Goal: Task Accomplishment & Management: Complete application form

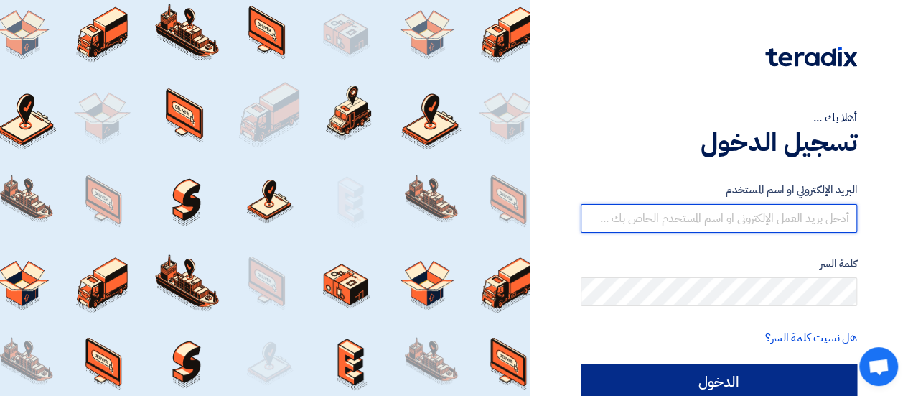
type input "[EMAIL_ADDRESS][DOMAIN_NAME]"
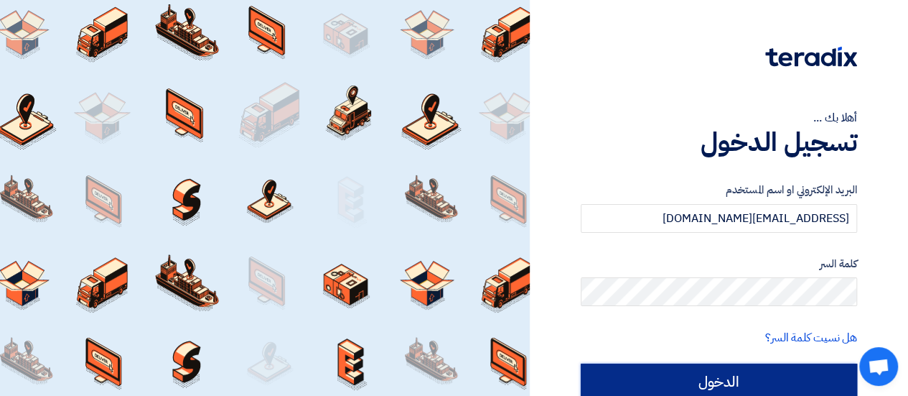
click at [693, 377] on input "الدخول" at bounding box center [719, 381] width 276 height 36
type input "Sign in"
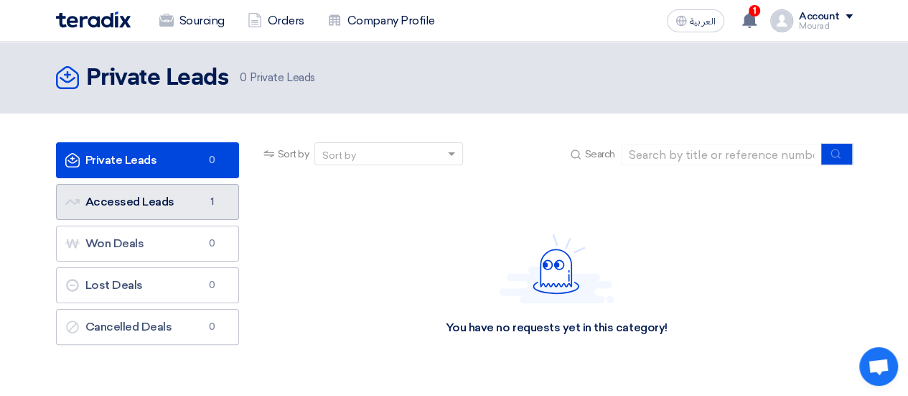
click at [172, 200] on link "Accessed Leads Accessed Leads 1" at bounding box center [147, 202] width 183 height 36
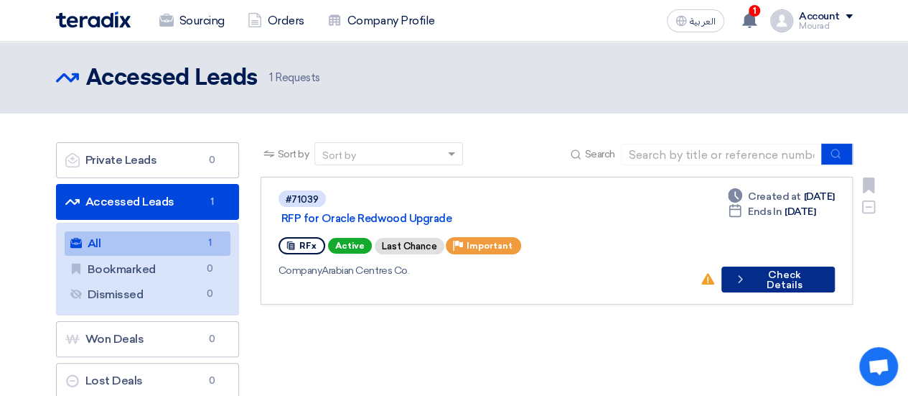
click at [779, 266] on button "Check details Check Details" at bounding box center [777, 279] width 113 height 26
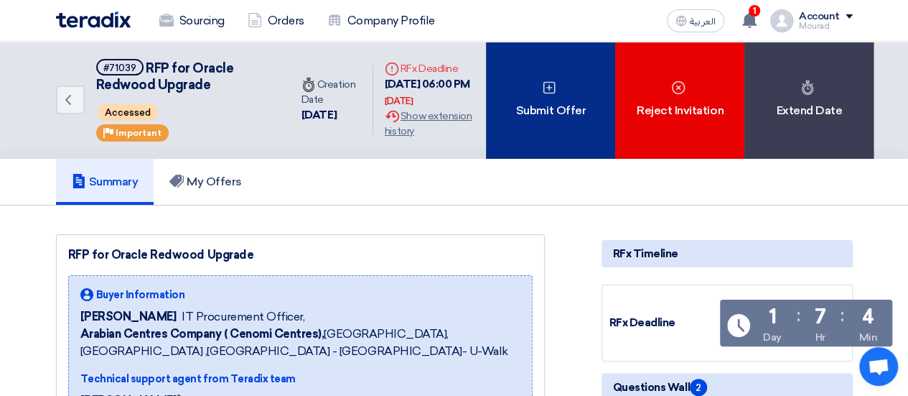
click at [559, 117] on div "Submit Offer" at bounding box center [550, 100] width 129 height 117
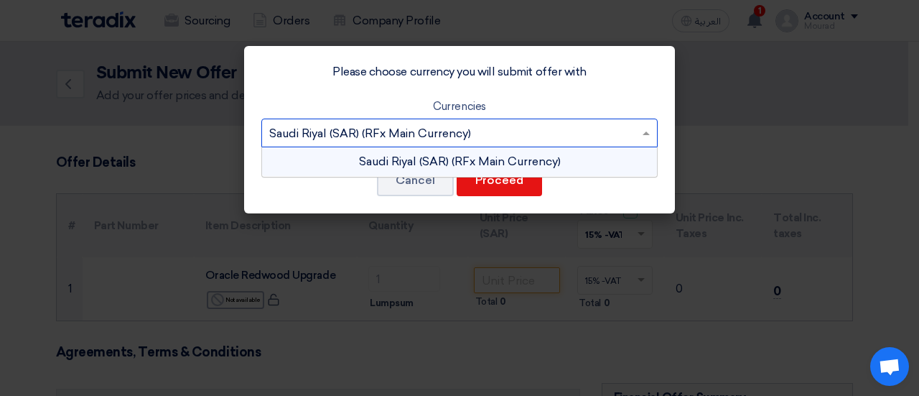
click at [418, 133] on input "text" at bounding box center [452, 134] width 366 height 24
click at [484, 161] on div "Saudi Riyal (SAR) (RFx Main Currency)" at bounding box center [459, 161] width 395 height 29
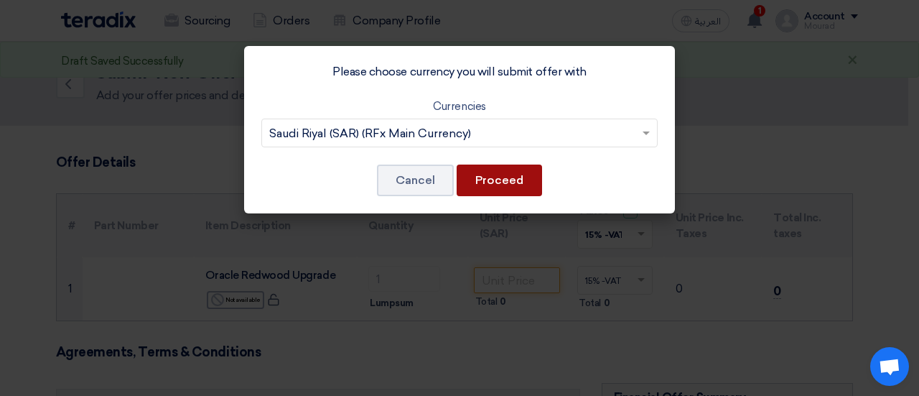
click at [513, 173] on button "Proceed" at bounding box center [499, 180] width 85 height 32
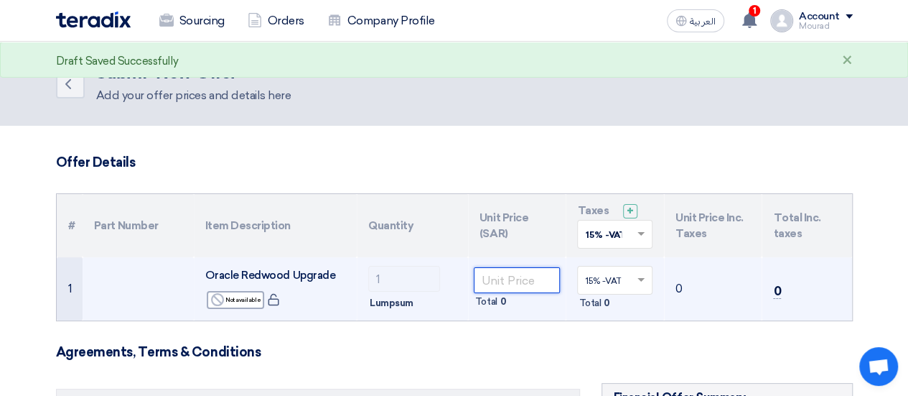
click at [495, 276] on input "number" at bounding box center [517, 280] width 87 height 26
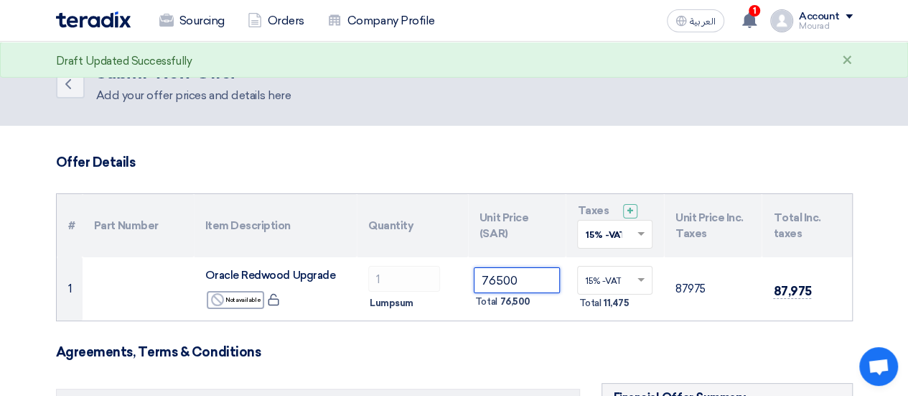
type input "76500"
drag, startPoint x: 550, startPoint y: 327, endPoint x: 495, endPoint y: 344, distance: 57.2
click at [495, 344] on h3 "Agreements, Terms & Conditions" at bounding box center [454, 352] width 797 height 16
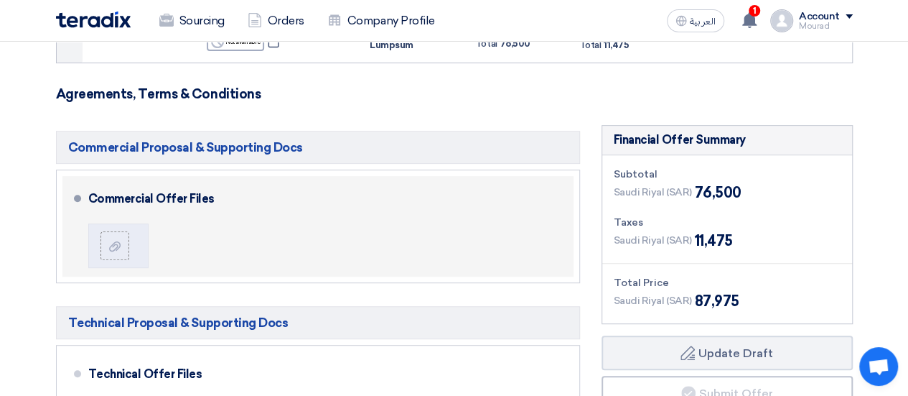
scroll to position [266, 0]
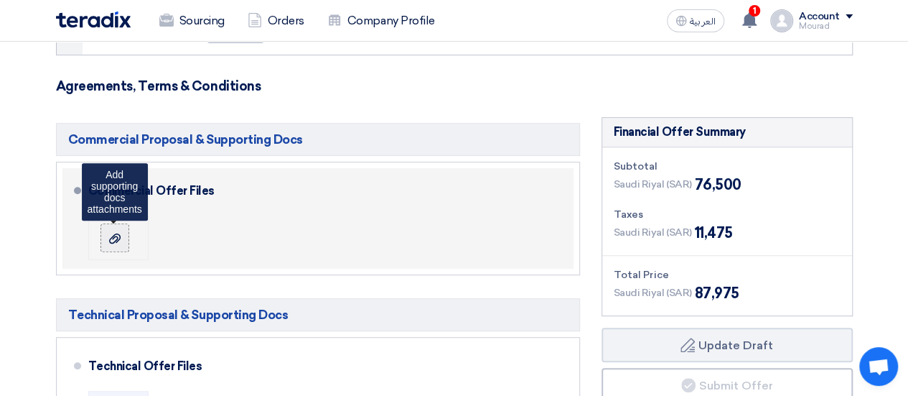
click at [116, 239] on use at bounding box center [114, 238] width 11 height 10
click at [0, 0] on input "file" at bounding box center [0, 0] width 0 height 0
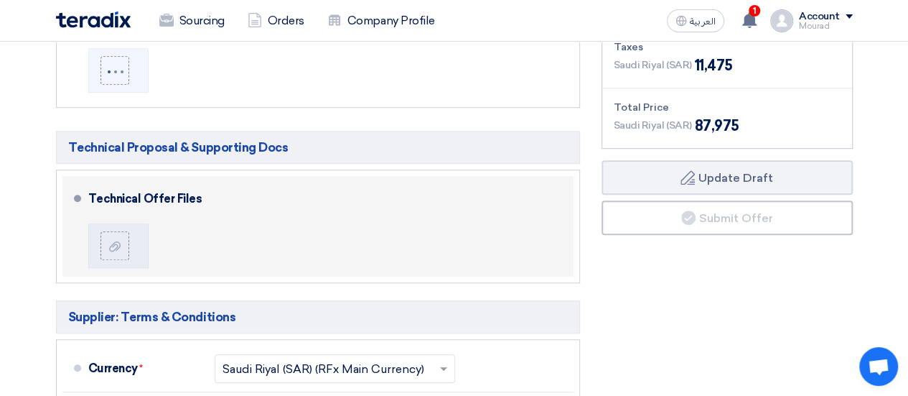
scroll to position [434, 0]
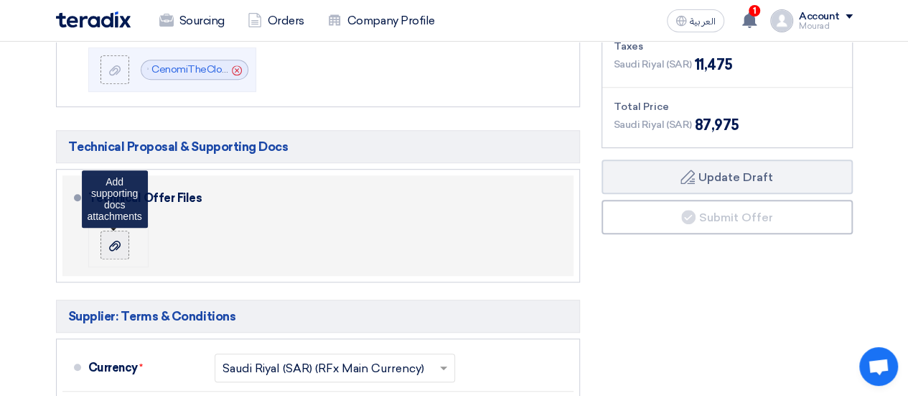
click at [115, 240] on icon at bounding box center [114, 245] width 11 height 11
click at [0, 0] on input "file" at bounding box center [0, 0] width 0 height 0
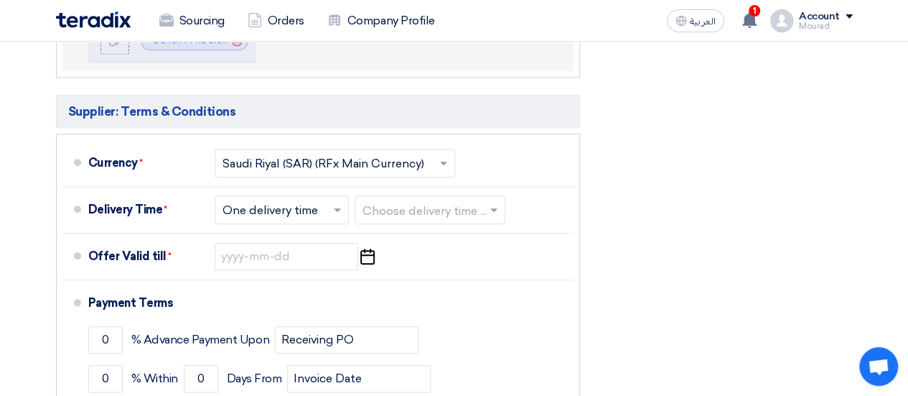
scroll to position [640, 0]
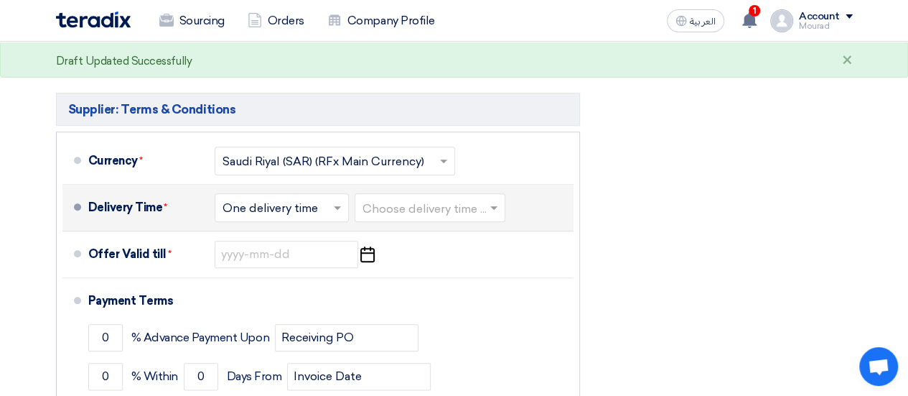
click at [382, 203] on input "text" at bounding box center [431, 208] width 136 height 21
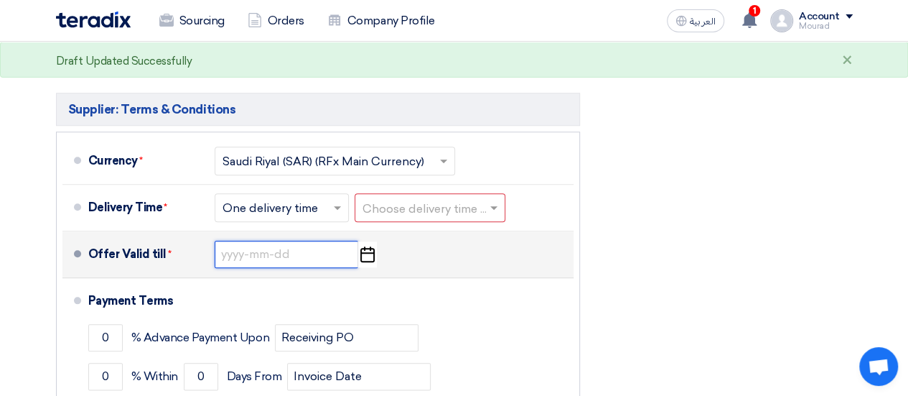
click at [240, 255] on input at bounding box center [287, 253] width 144 height 27
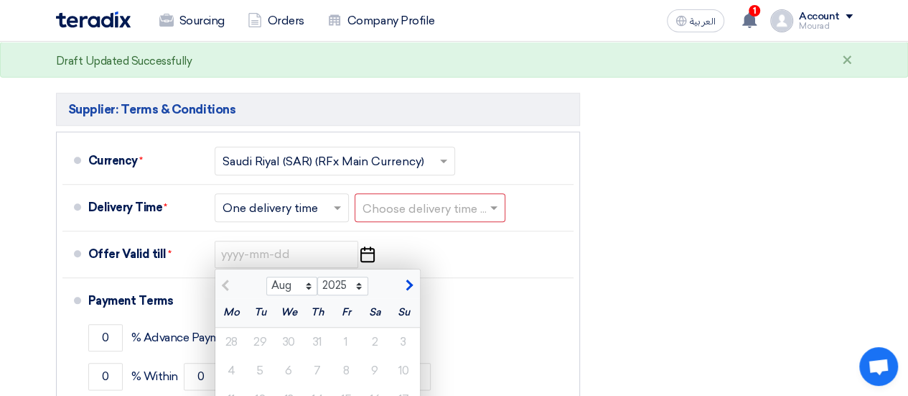
click at [636, 261] on div "Financial Offer Summary Subtotal [GEOGRAPHIC_DATA] (SAR) 76,500 Taxes Draft" at bounding box center [727, 125] width 273 height 767
click at [682, 257] on div "Financial Offer Summary Subtotal [GEOGRAPHIC_DATA] (SAR) 76,500 Taxes Draft" at bounding box center [727, 125] width 273 height 767
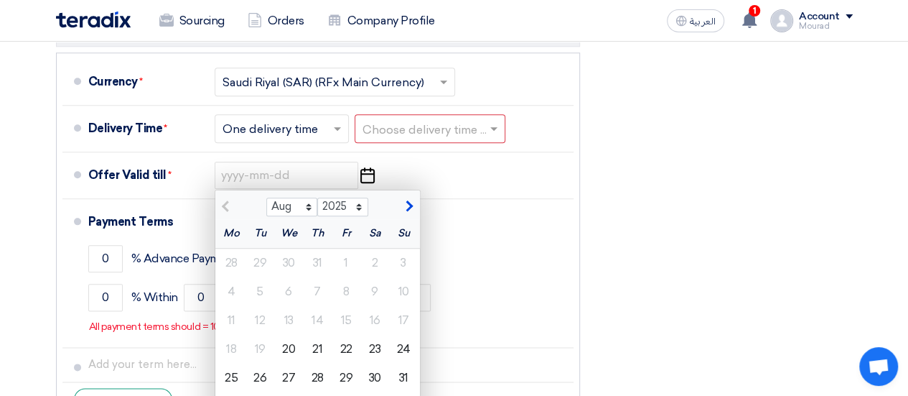
scroll to position [730, 0]
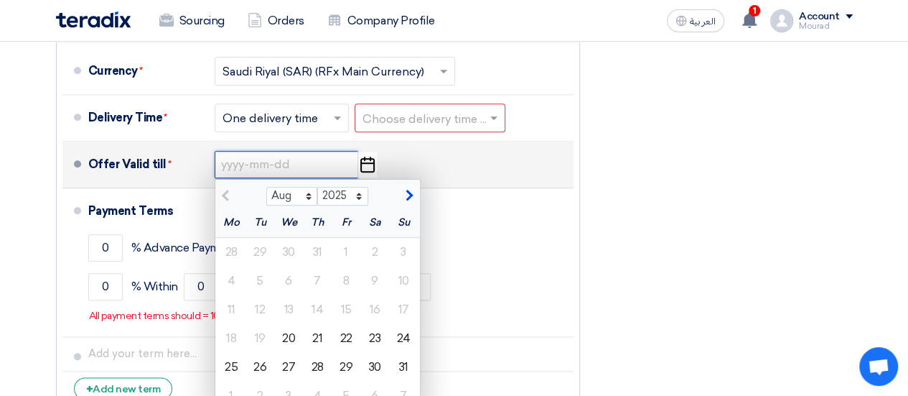
click at [289, 165] on input at bounding box center [287, 164] width 144 height 27
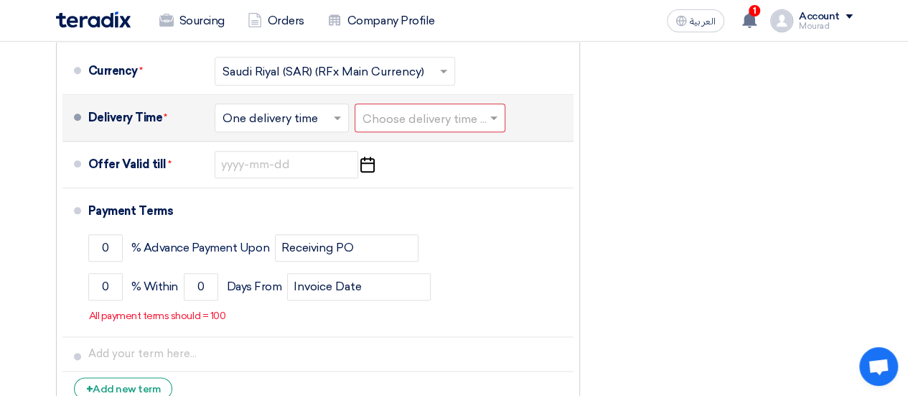
click at [389, 113] on input "text" at bounding box center [431, 118] width 136 height 21
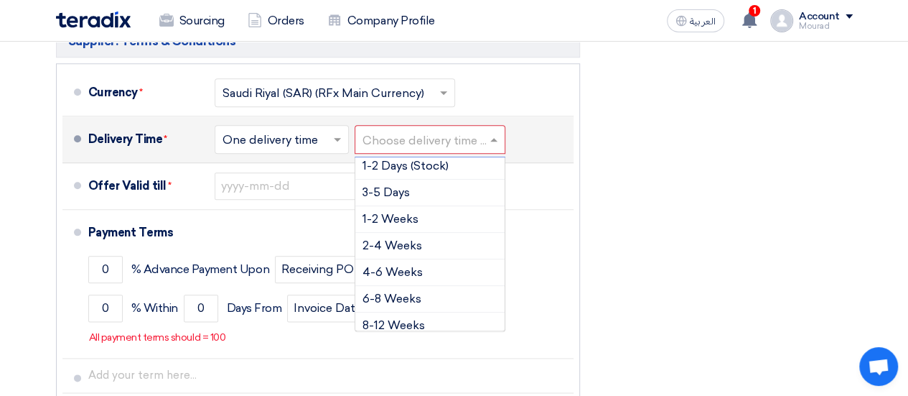
scroll to position [0, 0]
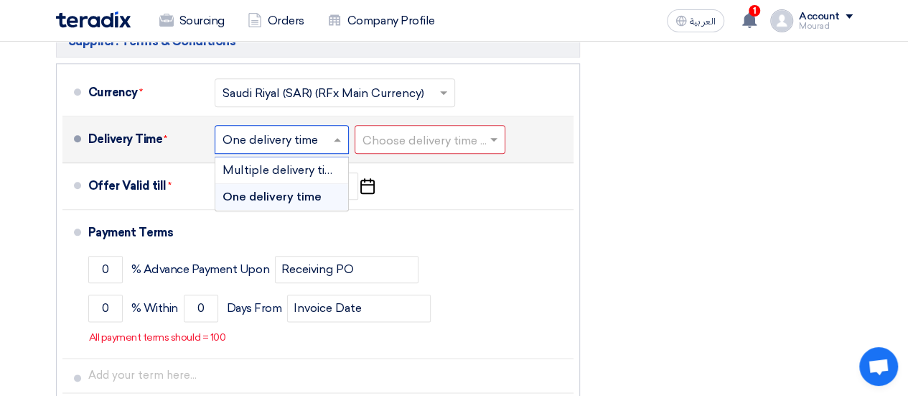
click at [322, 131] on input "text" at bounding box center [283, 140] width 120 height 21
click at [296, 200] on span "One delivery time" at bounding box center [272, 197] width 99 height 14
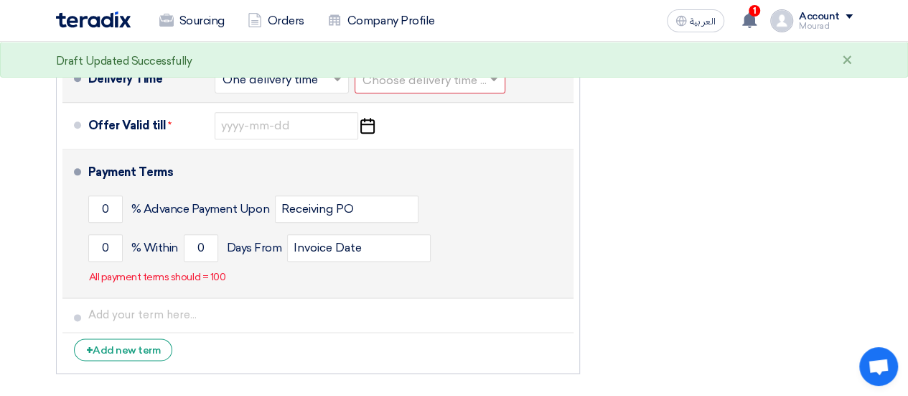
scroll to position [766, 0]
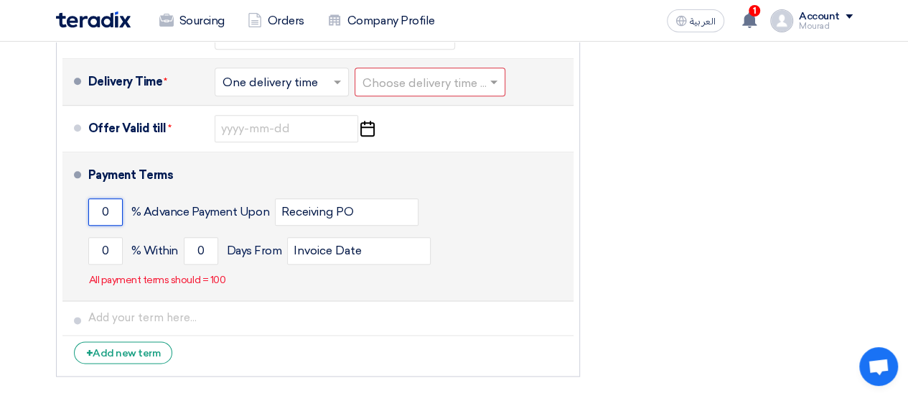
click at [105, 215] on input "0" at bounding box center [105, 211] width 34 height 27
type input "50"
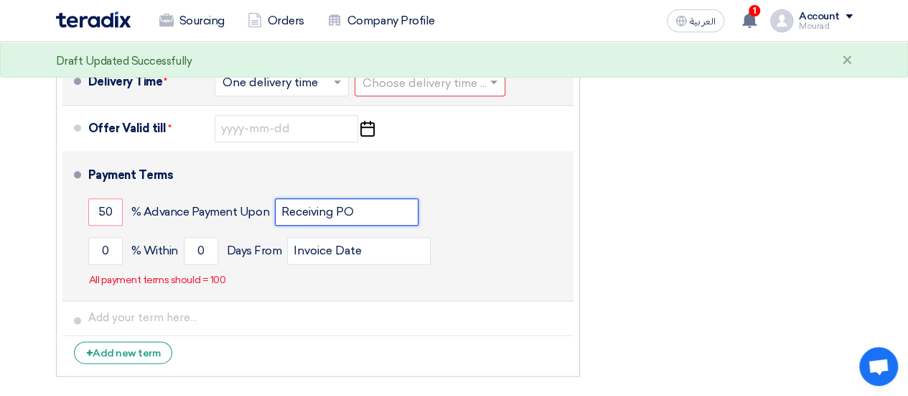
click at [320, 207] on input "Receiving PO" at bounding box center [347, 211] width 144 height 27
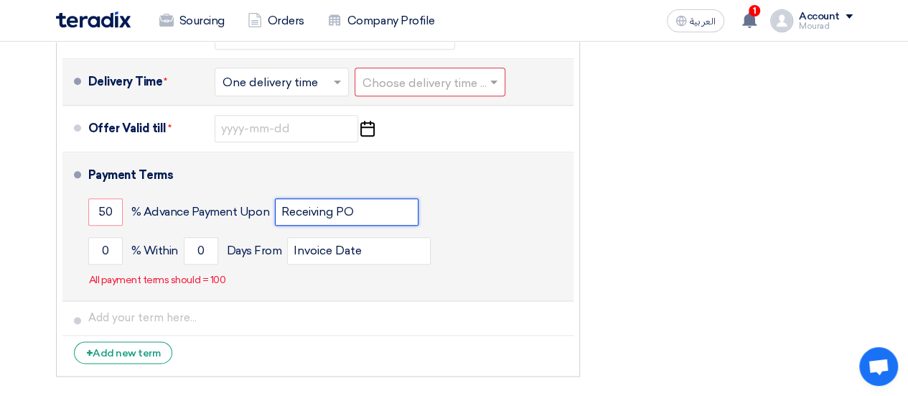
click at [357, 209] on input "Receiving PO" at bounding box center [347, 211] width 144 height 27
paste input "upon contract signing and project kickoff"
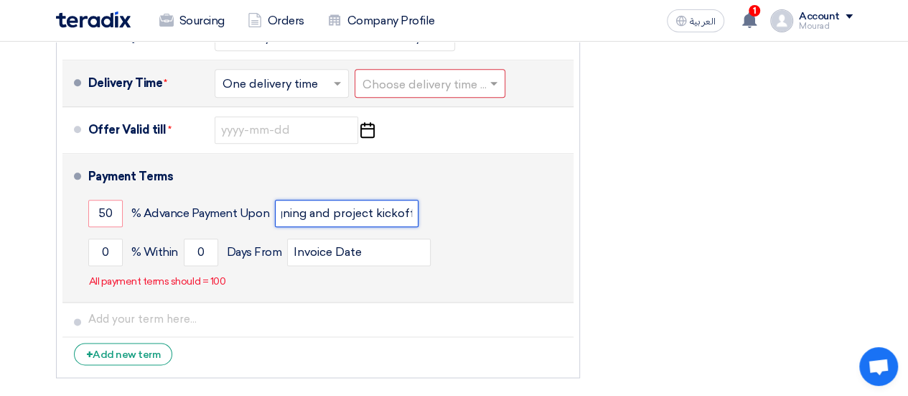
click at [332, 213] on input "Receiving PO, upon contract signing and project kickoff" at bounding box center [347, 213] width 144 height 27
drag, startPoint x: 332, startPoint y: 213, endPoint x: 357, endPoint y: 215, distance: 25.2
click at [357, 215] on input "Receiving PO, upon contract signing and project kickoff" at bounding box center [347, 213] width 144 height 27
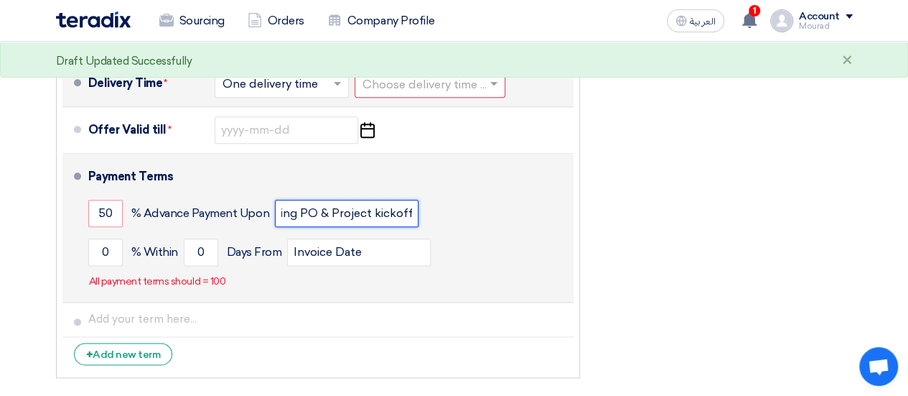
click at [378, 210] on input "Receiving PO & Project kickoff" at bounding box center [347, 213] width 144 height 27
click at [399, 213] on input "Receiving PO & Project Kickoff" at bounding box center [347, 213] width 144 height 27
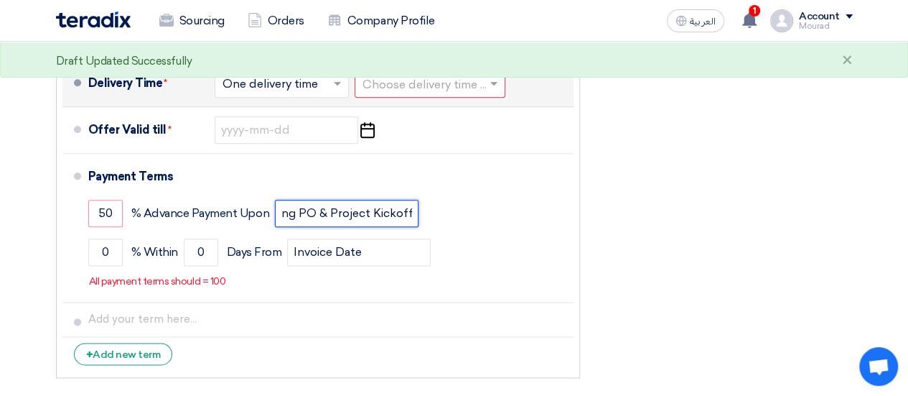
type input "Receiving PO & Project Kickoff"
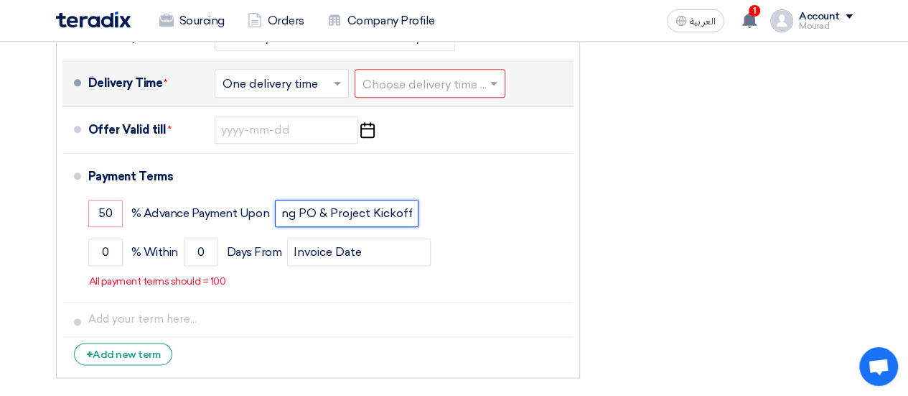
scroll to position [0, 0]
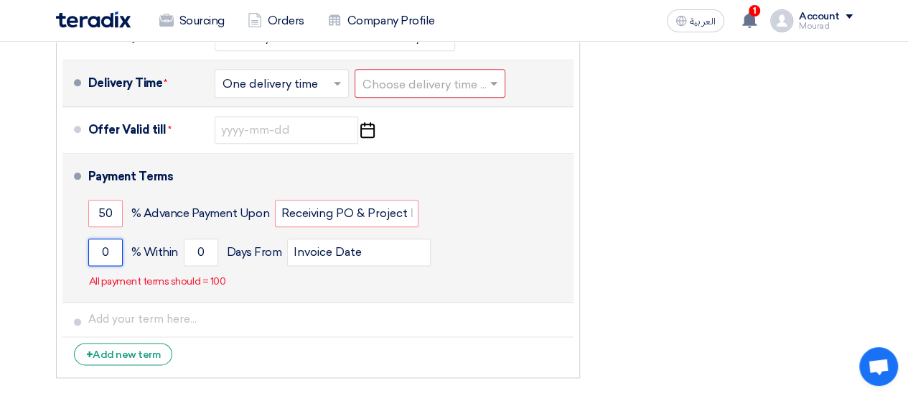
click at [106, 248] on input "0" at bounding box center [105, 251] width 34 height 27
click at [103, 248] on input "025" at bounding box center [105, 251] width 34 height 27
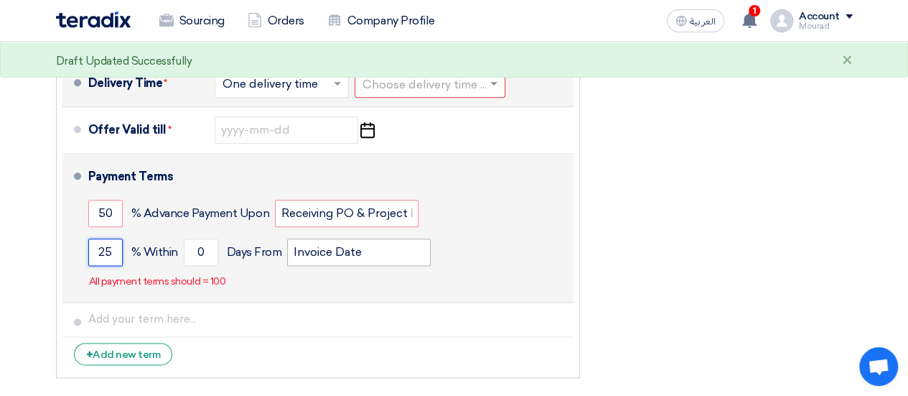
type input "25"
click at [330, 251] on input "Invoice Date" at bounding box center [359, 251] width 144 height 27
paste input "completion of migration in the Test environment"
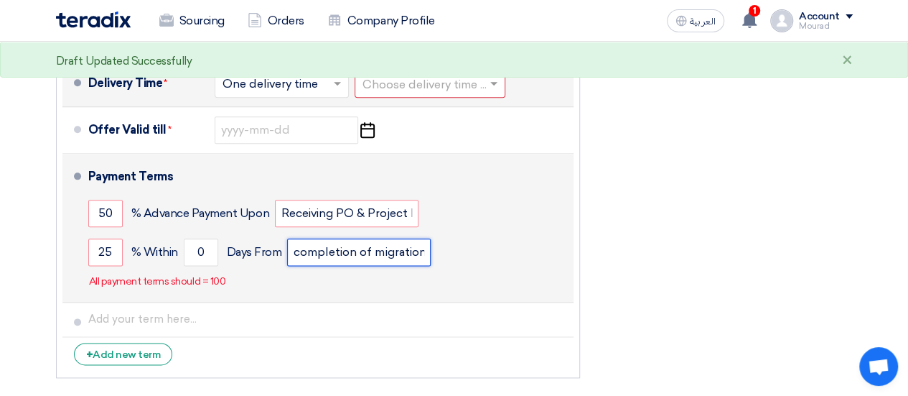
scroll to position [0, 133]
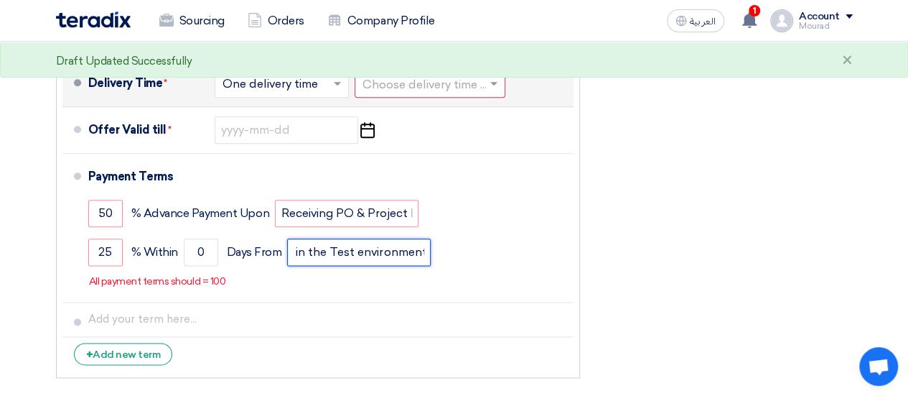
type input "completion of migration in the Test environment"
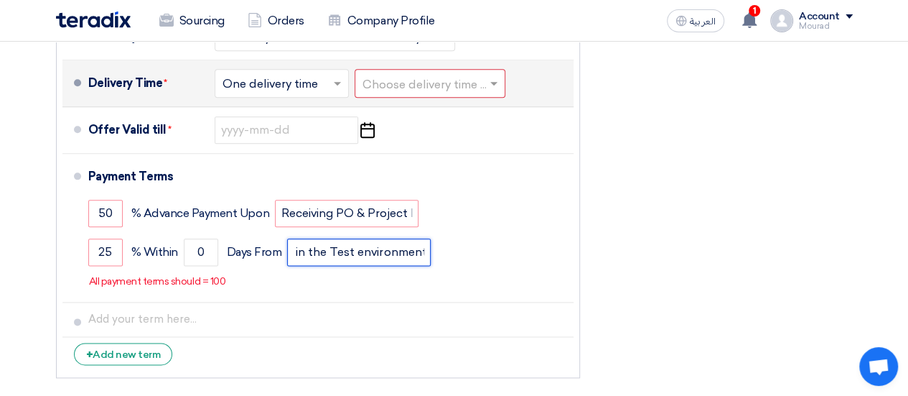
scroll to position [0, 0]
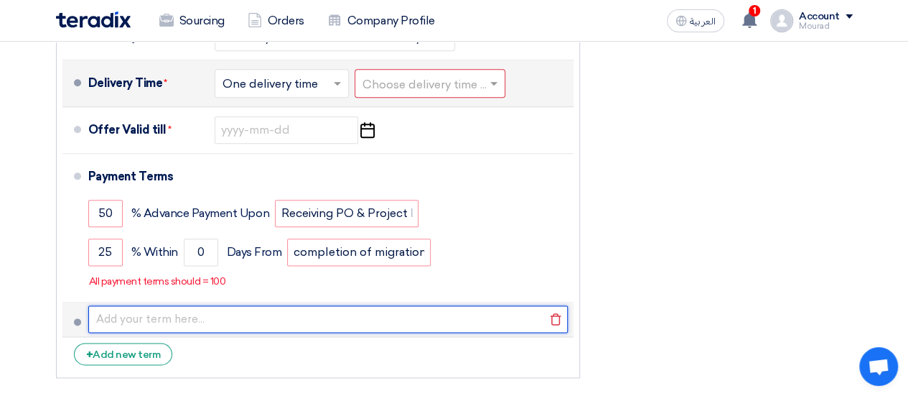
click at [146, 319] on input "text" at bounding box center [328, 318] width 480 height 27
paste input "upon final project closure after Production cutover and hypercare"
type input "upon final project closure after Production cutover and hypercare"
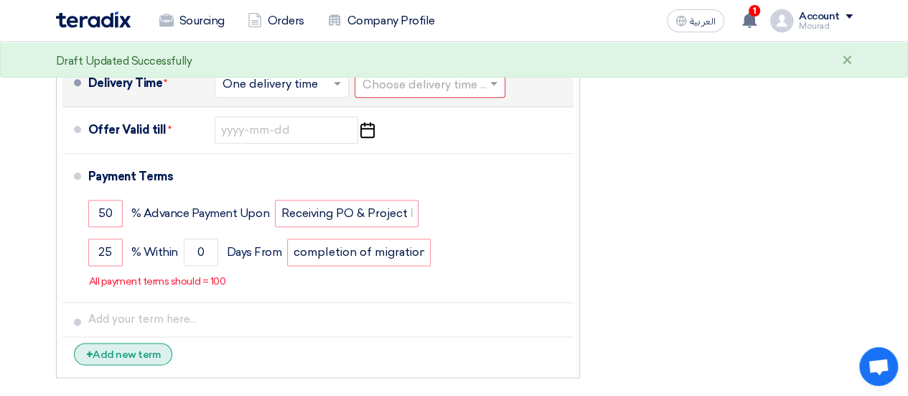
click at [145, 352] on div "+ Add new term" at bounding box center [123, 353] width 99 height 22
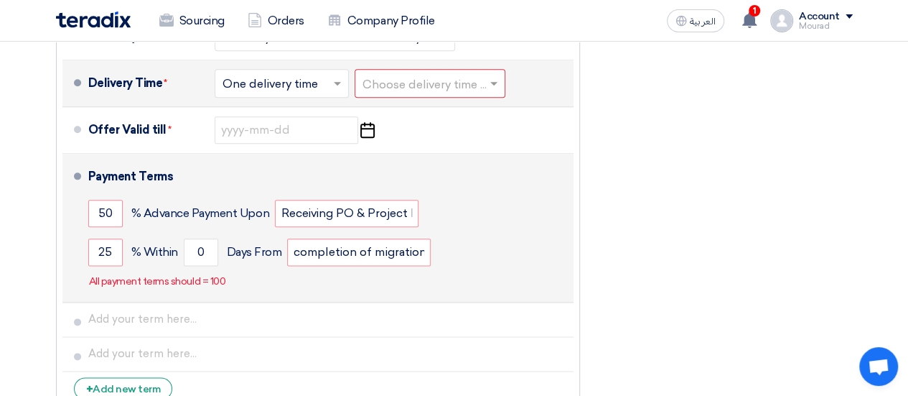
click at [202, 276] on p "All payment terms should = 100" at bounding box center [157, 281] width 137 height 14
click at [159, 278] on p "All payment terms should = 100" at bounding box center [157, 281] width 137 height 14
click at [148, 174] on div "Payment Terms" at bounding box center [322, 176] width 468 height 34
click at [79, 174] on span at bounding box center [77, 175] width 7 height 7
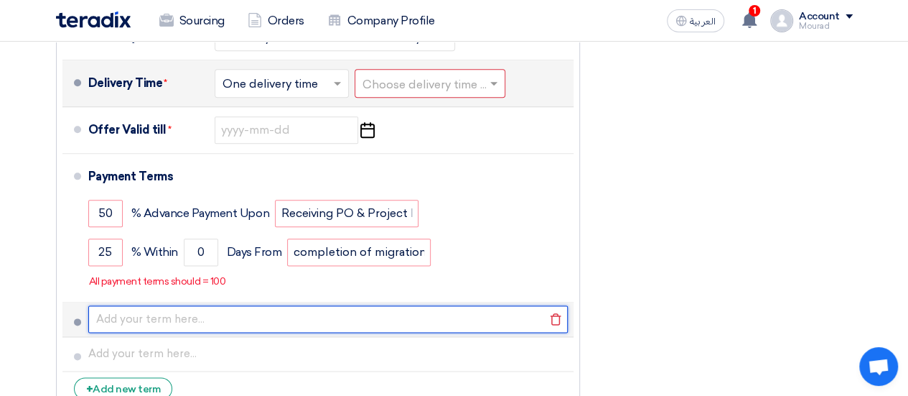
click at [121, 319] on input "text" at bounding box center [328, 318] width 480 height 27
paste input "upon final project closure after Production cutover and hypercare"
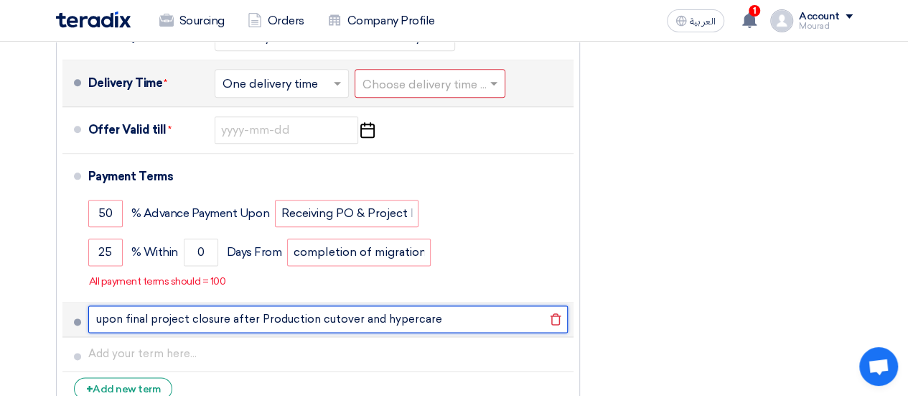
type input "upon final project closure after Production cutover and hypercare"
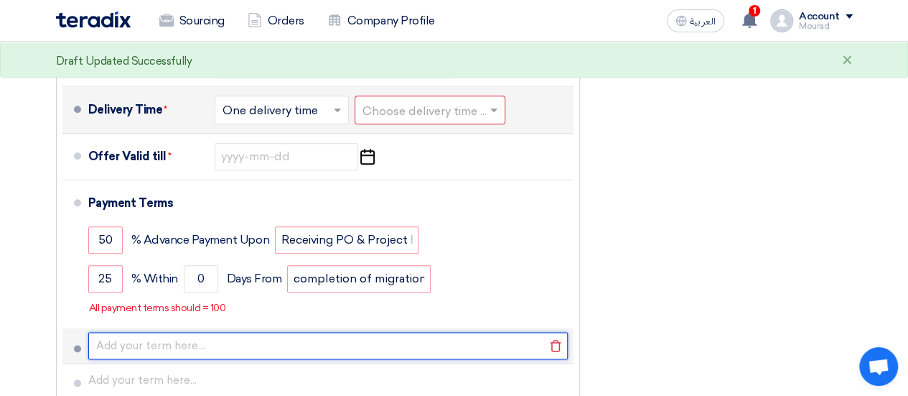
scroll to position [737, 0]
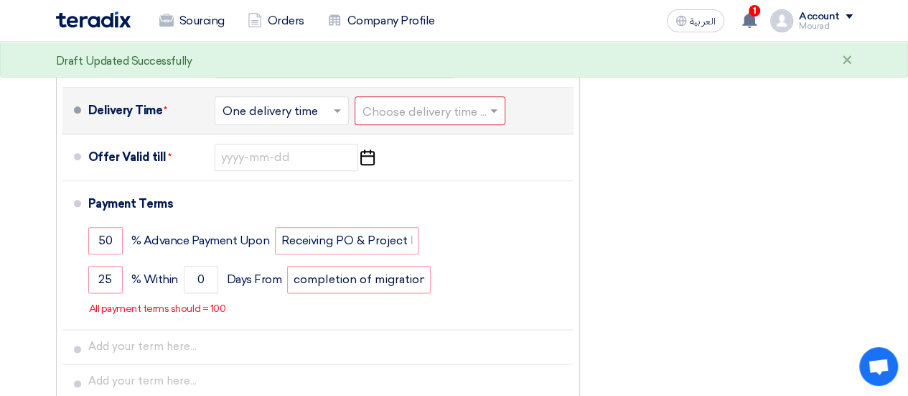
click at [322, 108] on input "text" at bounding box center [283, 111] width 120 height 21
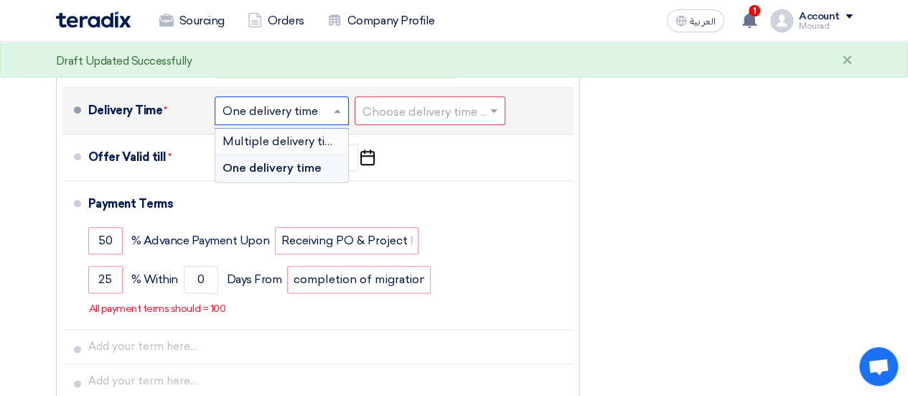
click at [305, 141] on span "Multiple delivery times" at bounding box center [285, 141] width 124 height 14
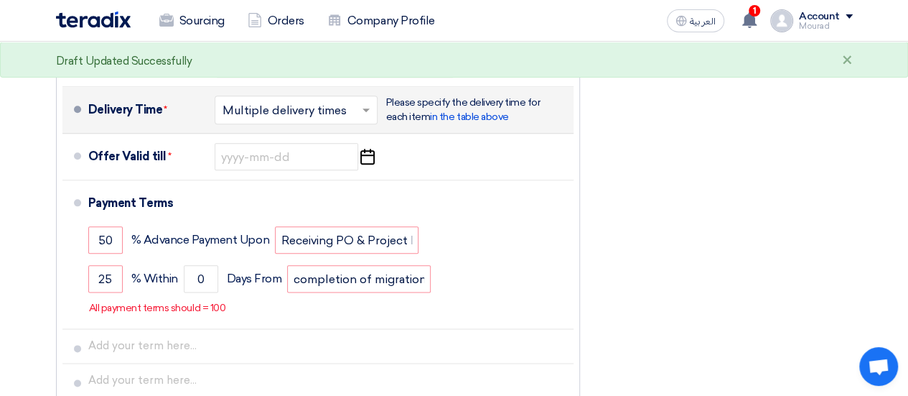
click at [360, 111] on span at bounding box center [368, 110] width 18 height 14
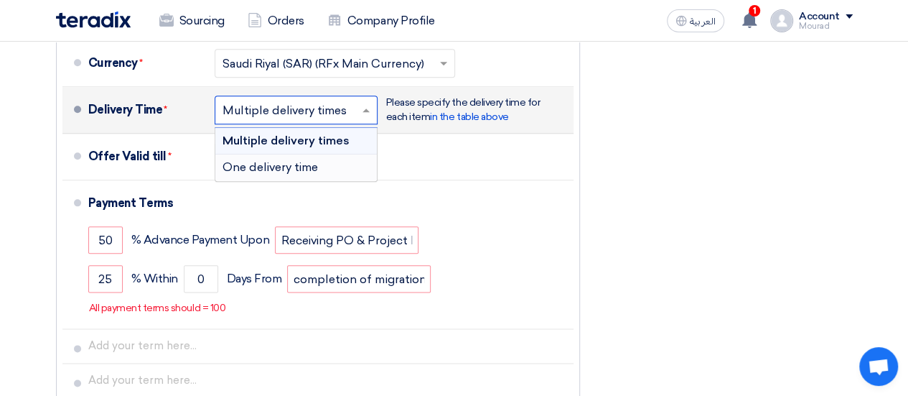
click at [316, 164] on span "One delivery time" at bounding box center [270, 167] width 95 height 14
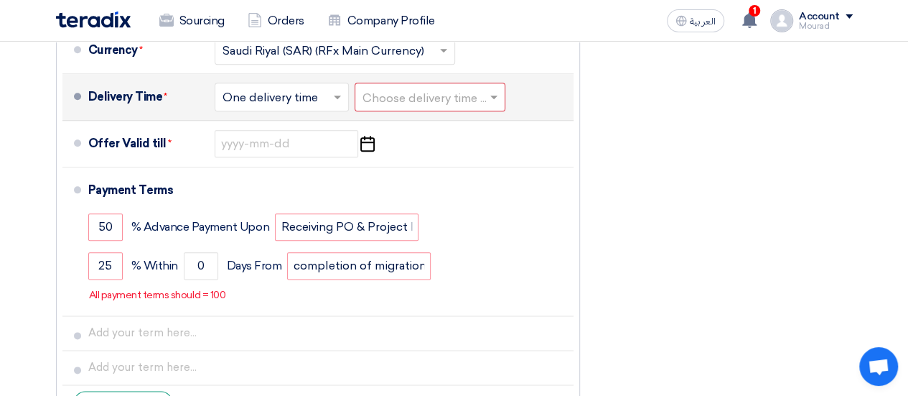
scroll to position [737, 0]
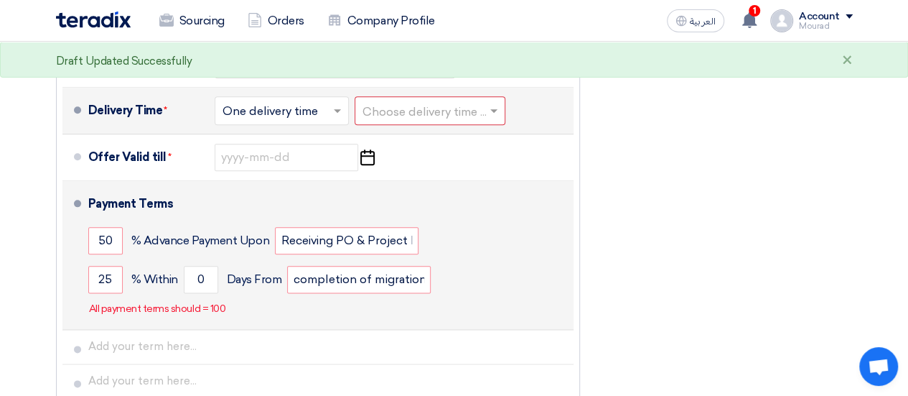
click at [211, 311] on p "All payment terms should = 100" at bounding box center [157, 309] width 137 height 14
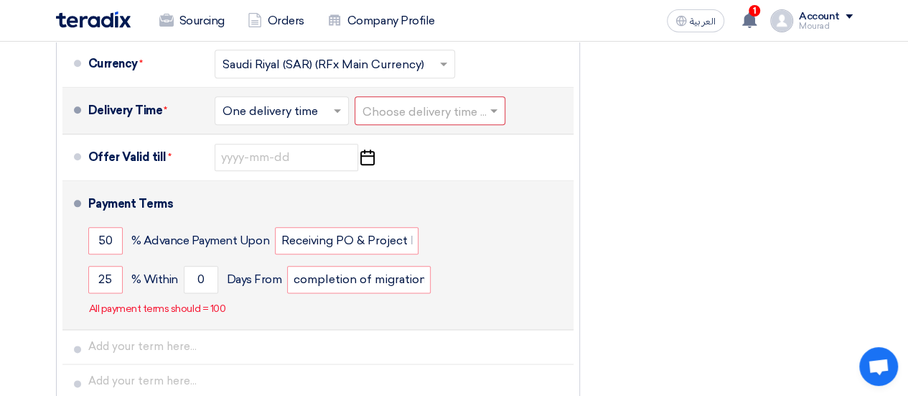
click at [248, 282] on span "Days From" at bounding box center [254, 279] width 55 height 14
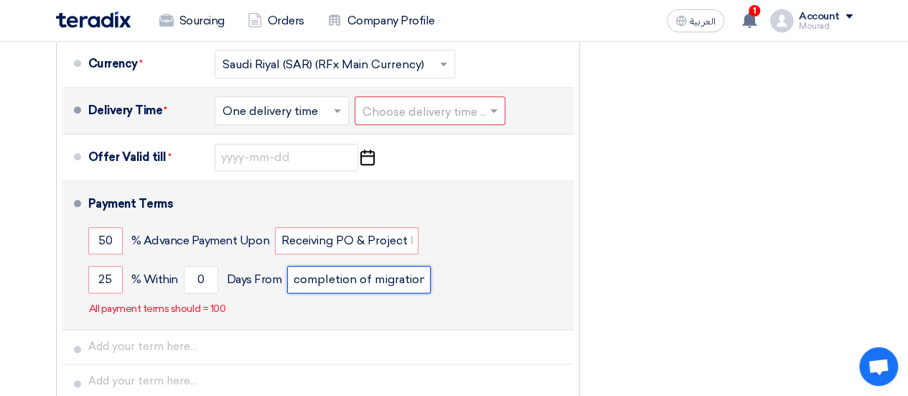
click at [331, 276] on input "completion of migration in the Test environment" at bounding box center [359, 279] width 144 height 27
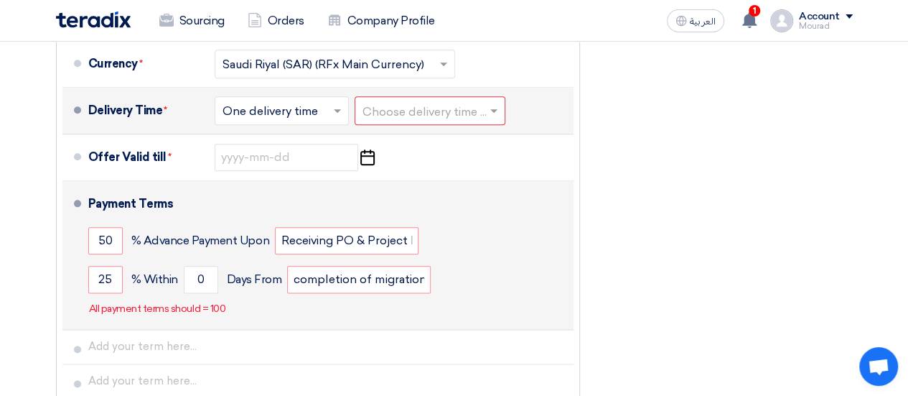
click at [254, 274] on span "Days From" at bounding box center [254, 279] width 55 height 14
click at [188, 312] on p "All payment terms should = 100" at bounding box center [157, 309] width 137 height 14
click at [106, 271] on input "25" at bounding box center [105, 279] width 34 height 27
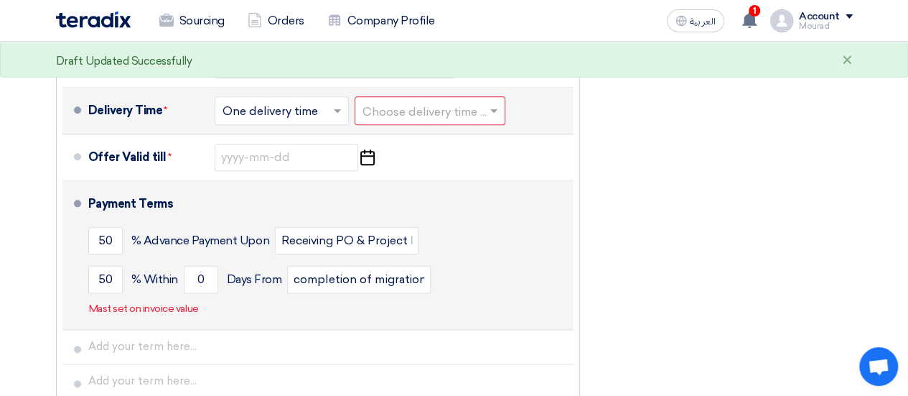
click at [227, 307] on div "Payment Terms 50 % Advance Payment Upon Receiving PO & Project Kickoff 50 % Wit…" at bounding box center [328, 255] width 480 height 136
click at [106, 276] on input "50" at bounding box center [105, 279] width 34 height 27
type input "25"
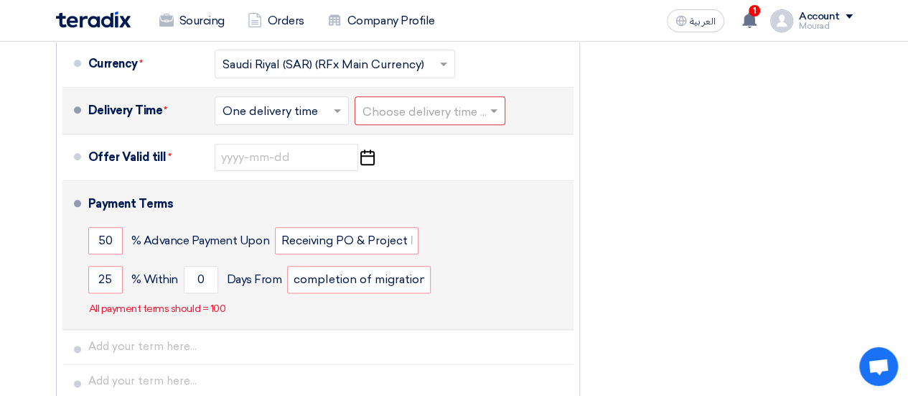
click at [536, 271] on div "25 % [DATE] From completion of migration in the Test environment" at bounding box center [328, 279] width 480 height 39
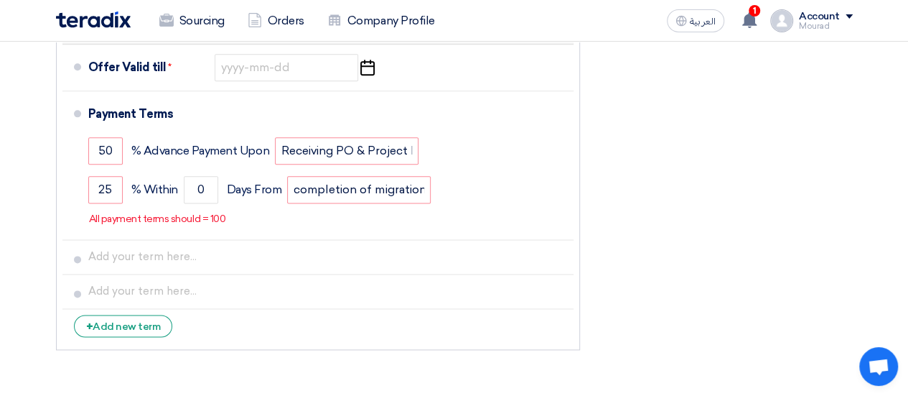
scroll to position [826, 0]
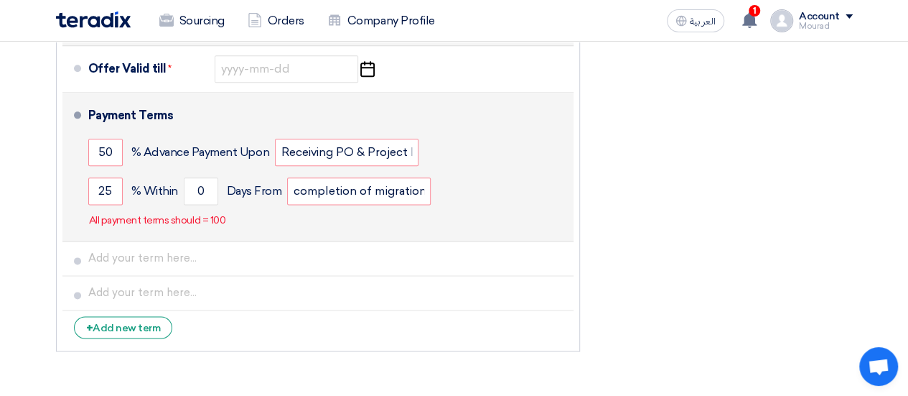
click at [557, 212] on div "Payment Terms 50 % Advance Payment Upon Receiving PO & Project Kickoff 25 % Wit…" at bounding box center [328, 166] width 480 height 136
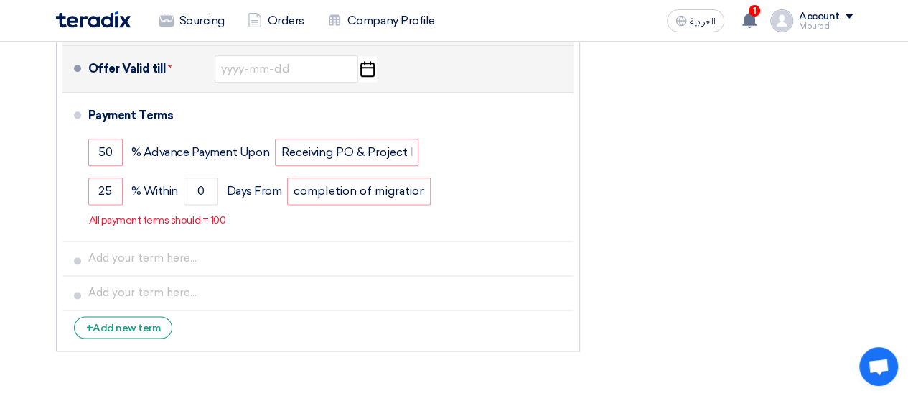
drag, startPoint x: 557, startPoint y: 212, endPoint x: 372, endPoint y: 74, distance: 230.9
click at [372, 74] on use "button" at bounding box center [367, 69] width 14 height 16
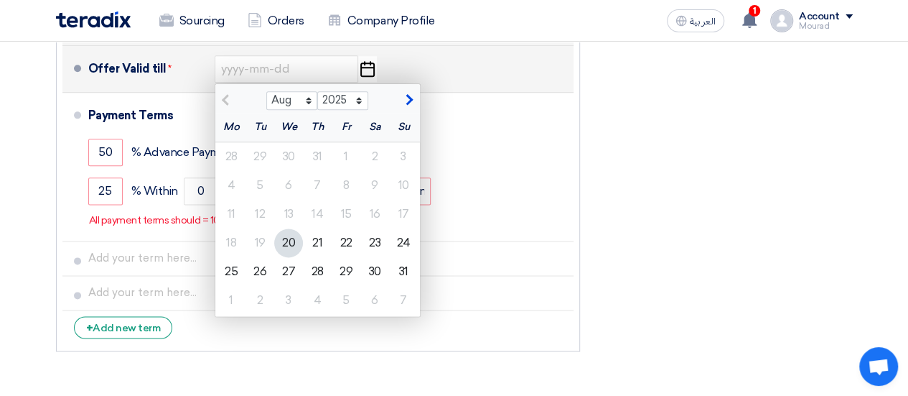
click at [405, 100] on span "button" at bounding box center [407, 99] width 8 height 13
select select "9"
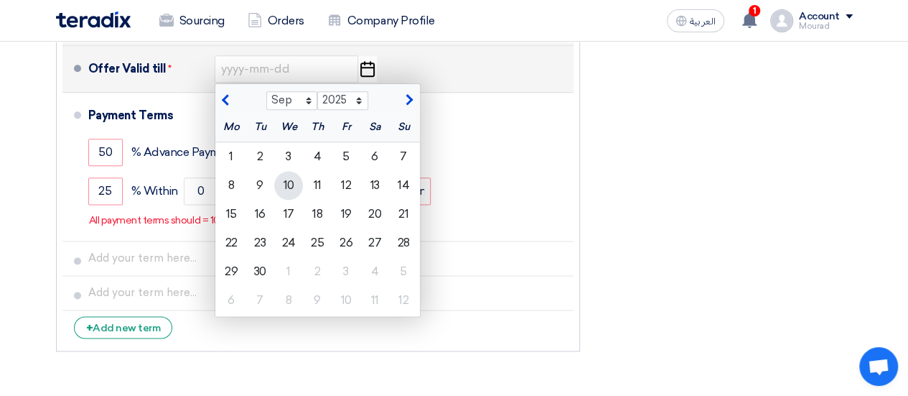
click at [284, 187] on div "10" at bounding box center [288, 185] width 29 height 29
type input "[DATE]"
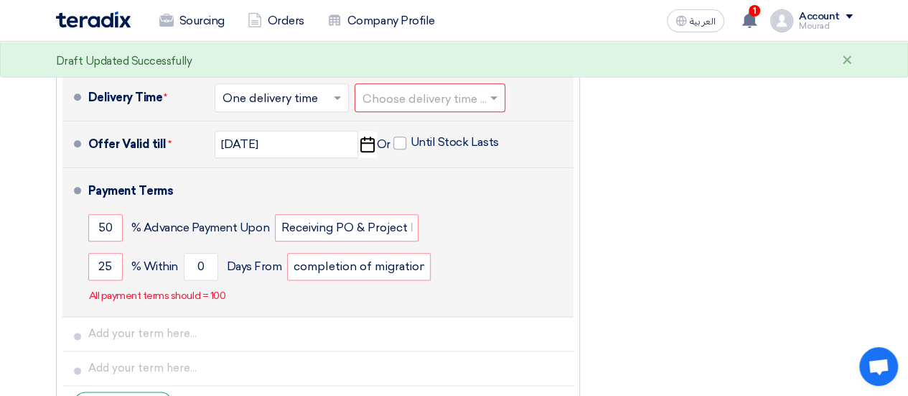
scroll to position [749, 0]
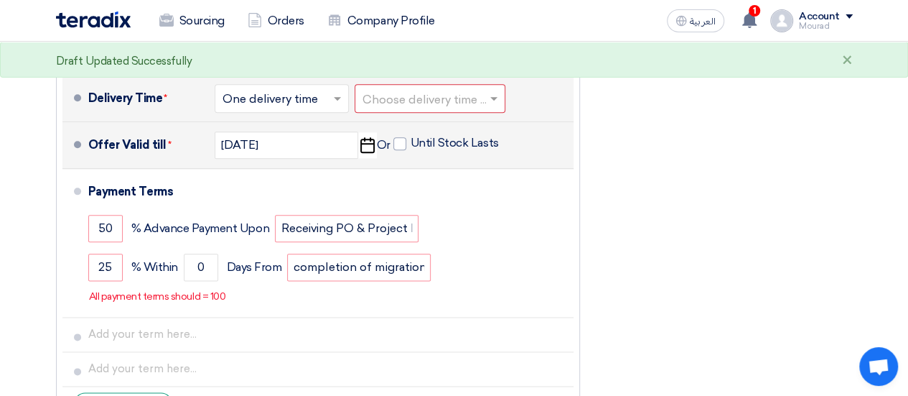
click at [668, 246] on div "Financial Offer Summary Subtotal [GEOGRAPHIC_DATA] (SAR) 76,500 Taxes Draft" at bounding box center [727, 33] width 273 height 801
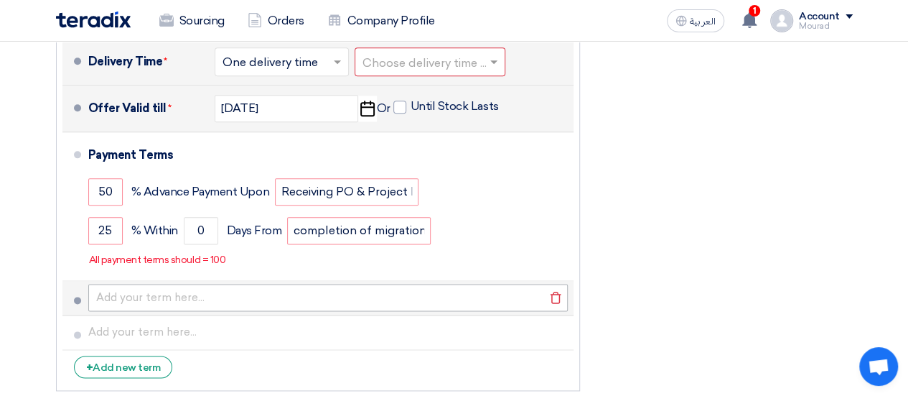
scroll to position [762, 0]
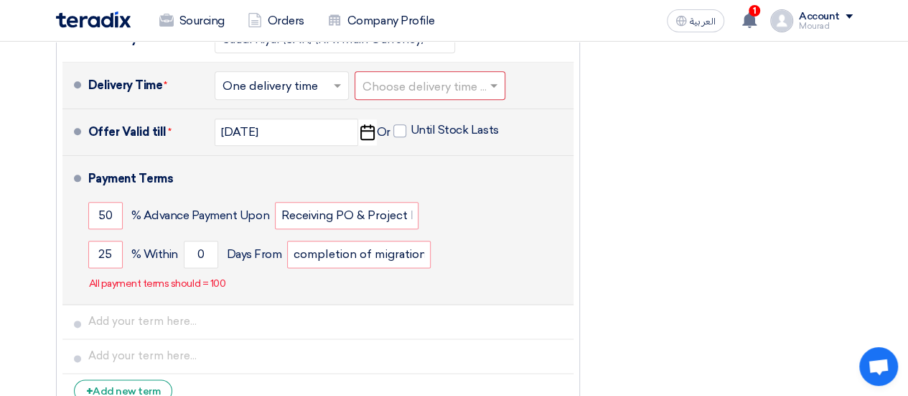
click at [202, 284] on p "All payment terms should = 100" at bounding box center [157, 283] width 137 height 14
click at [109, 255] on input "25" at bounding box center [105, 253] width 34 height 27
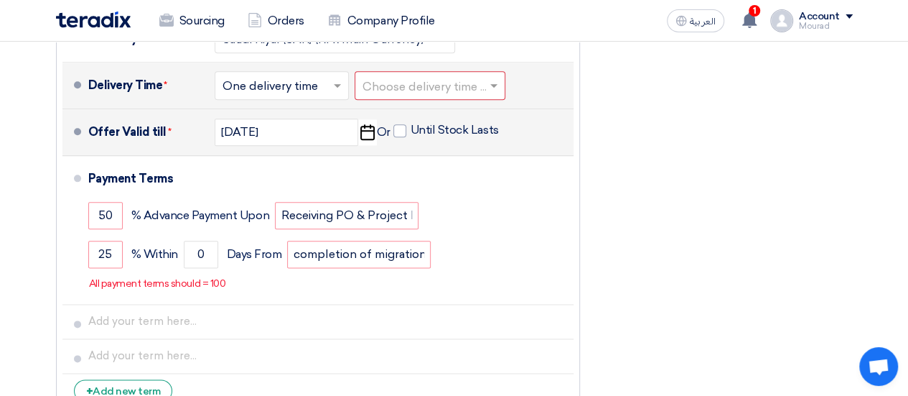
drag, startPoint x: 109, startPoint y: 255, endPoint x: 702, endPoint y: 289, distance: 594.0
click at [702, 289] on div "Financial Offer Summary Subtotal [GEOGRAPHIC_DATA] (SAR) 76,500 Taxes Draft" at bounding box center [727, 20] width 273 height 801
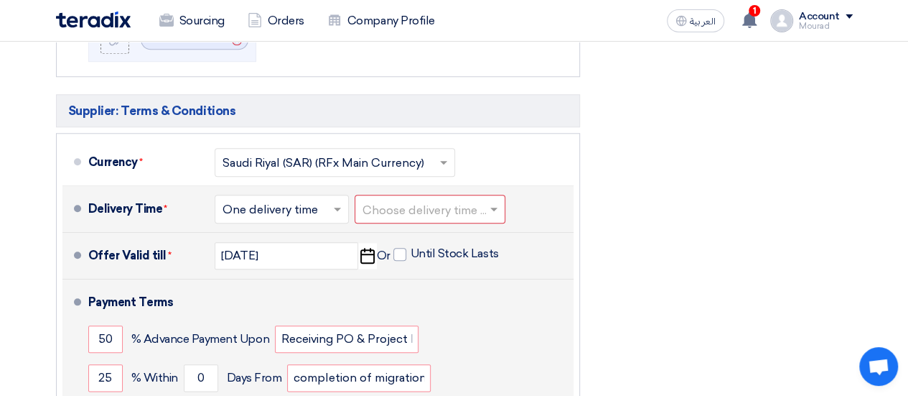
scroll to position [645, 0]
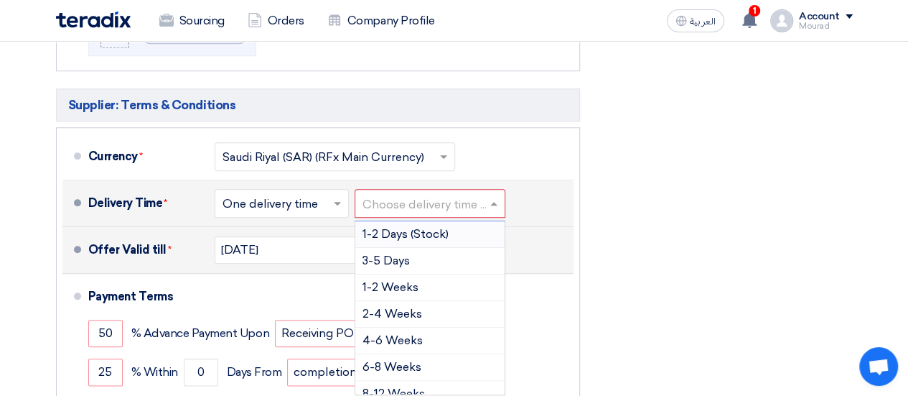
click at [433, 197] on input "text" at bounding box center [431, 204] width 136 height 21
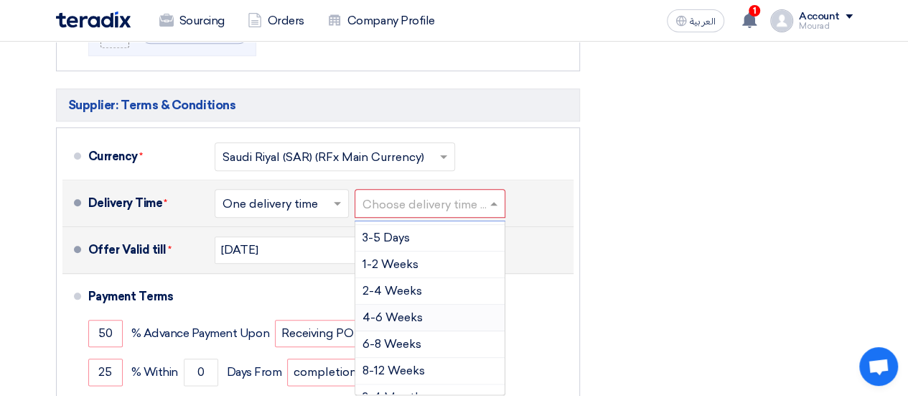
scroll to position [0, 0]
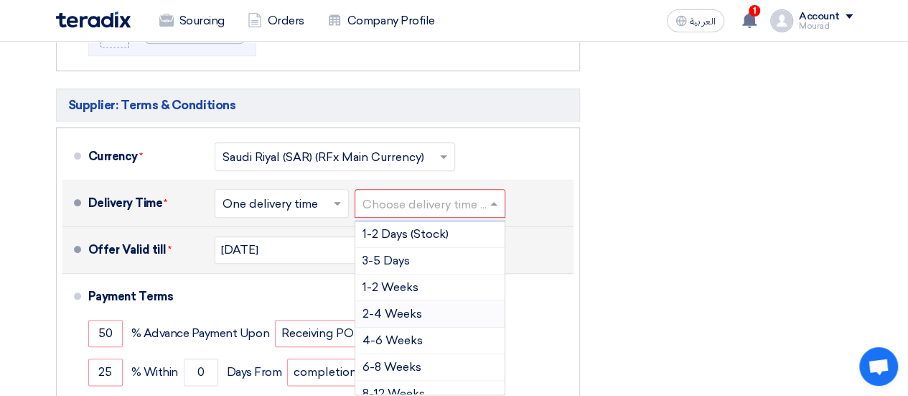
click at [413, 309] on span "2-4 Weeks" at bounding box center [393, 314] width 60 height 14
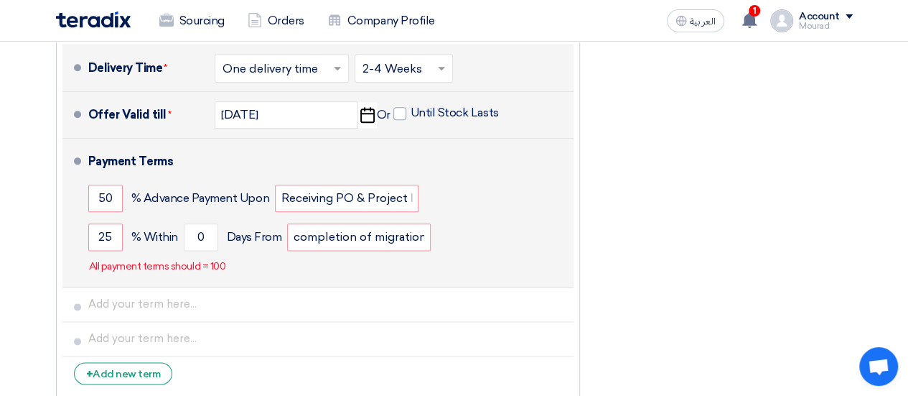
scroll to position [785, 0]
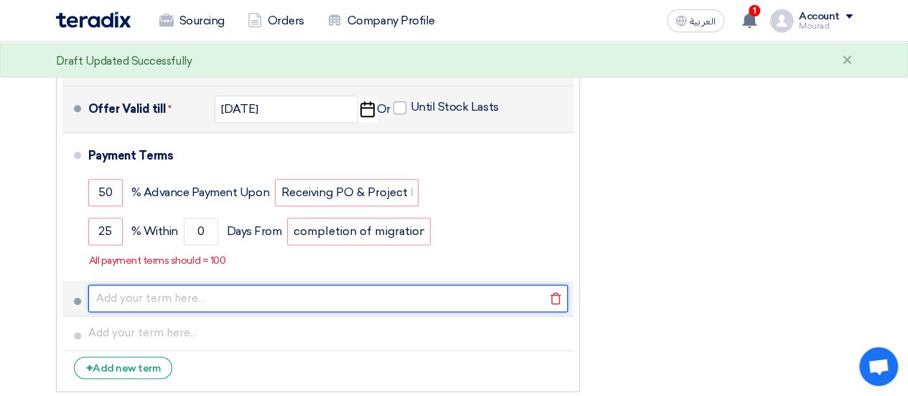
click at [184, 302] on input "text" at bounding box center [328, 297] width 480 height 27
type input "zdgbdgndfgn"
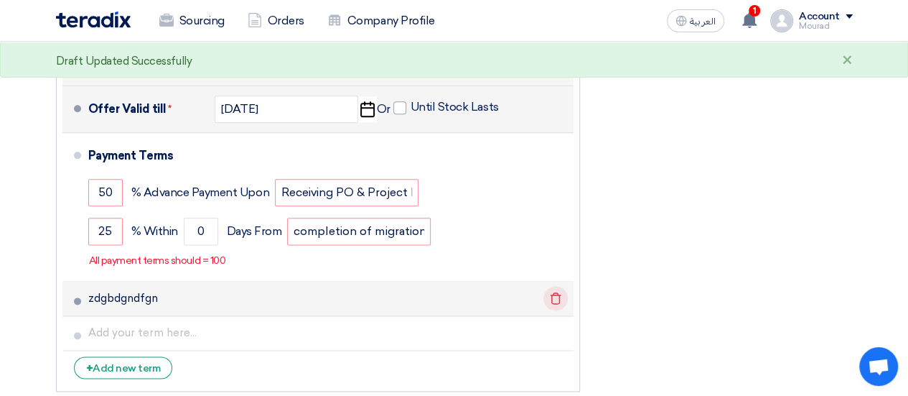
click at [552, 293] on icon "Delete" at bounding box center [555, 298] width 24 height 24
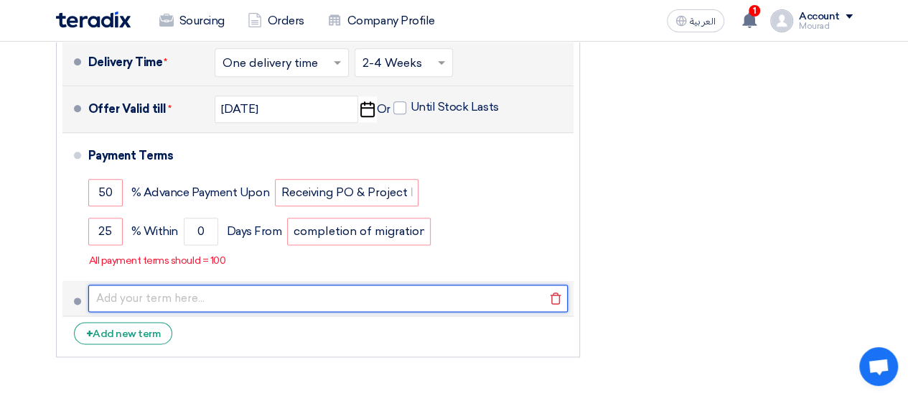
click at [123, 297] on input "text" at bounding box center [328, 297] width 480 height 27
paste input "Any submitted invoice to Cenomi shall be deemed accepted and under payment proc…"
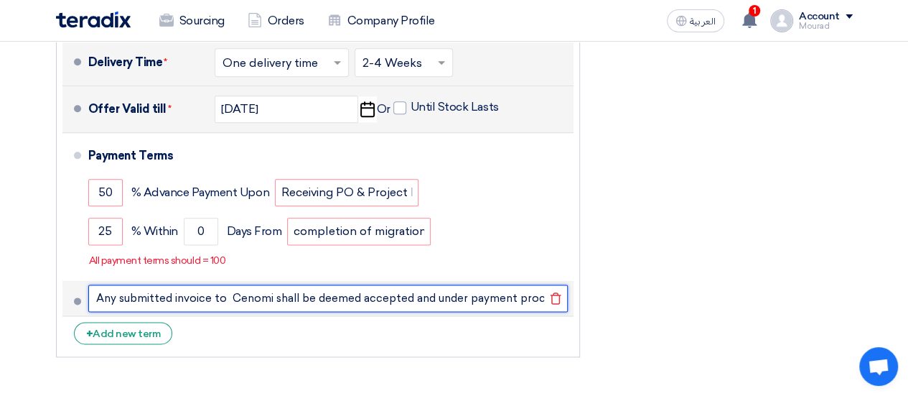
scroll to position [0, 636]
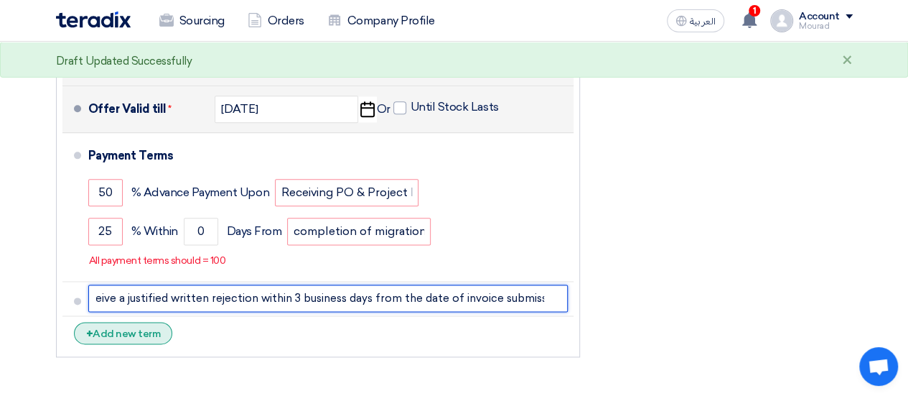
type input "Any submitted invoice to Cenomi shall be deemed accepted and under payment proc…"
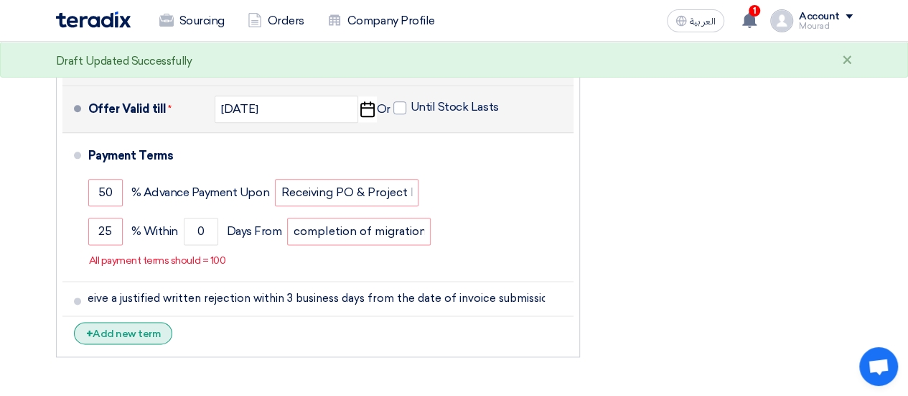
click at [142, 327] on div "+ Add new term" at bounding box center [123, 333] width 99 height 22
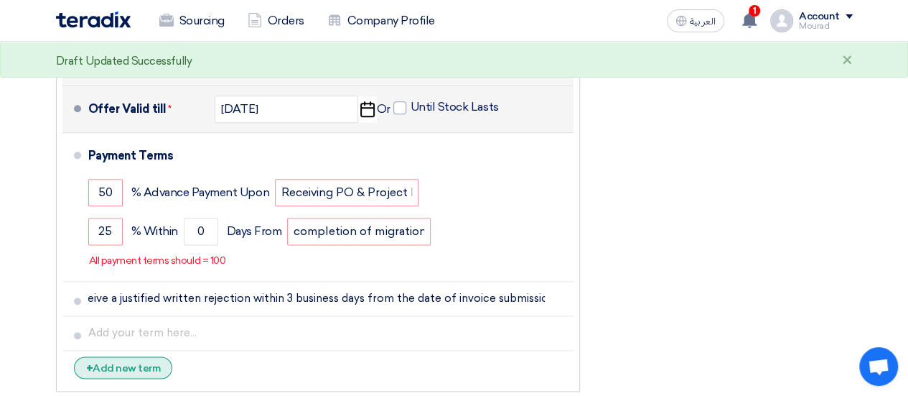
scroll to position [0, 0]
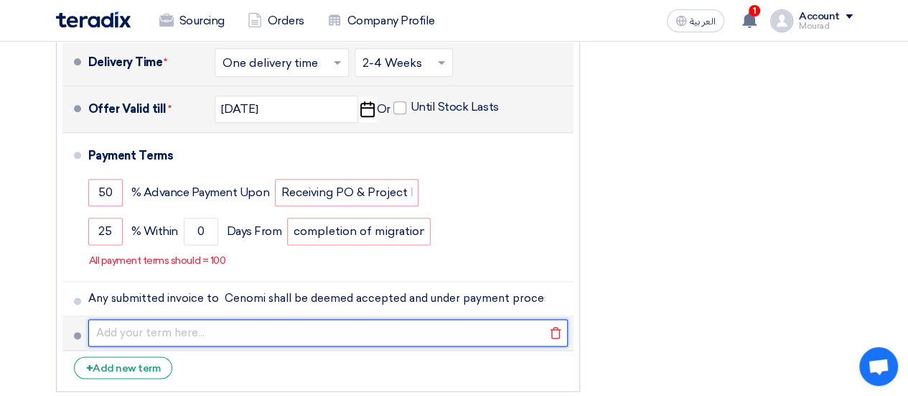
click at [175, 329] on input "text" at bounding box center [328, 332] width 480 height 27
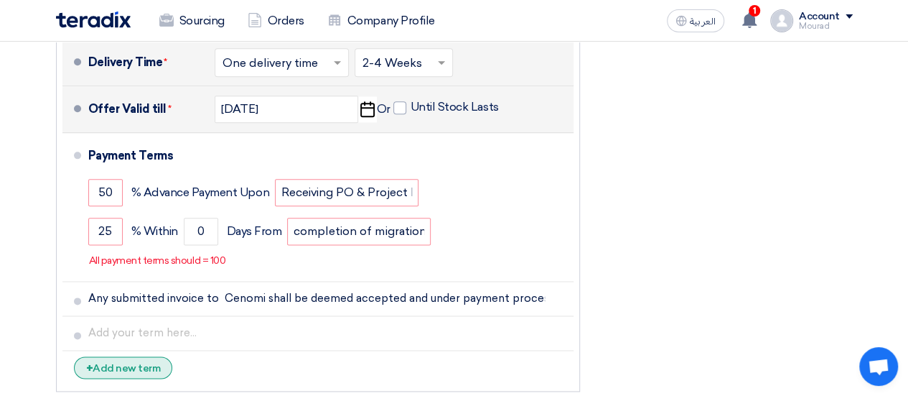
click at [113, 367] on div "+ Add new term" at bounding box center [123, 367] width 99 height 22
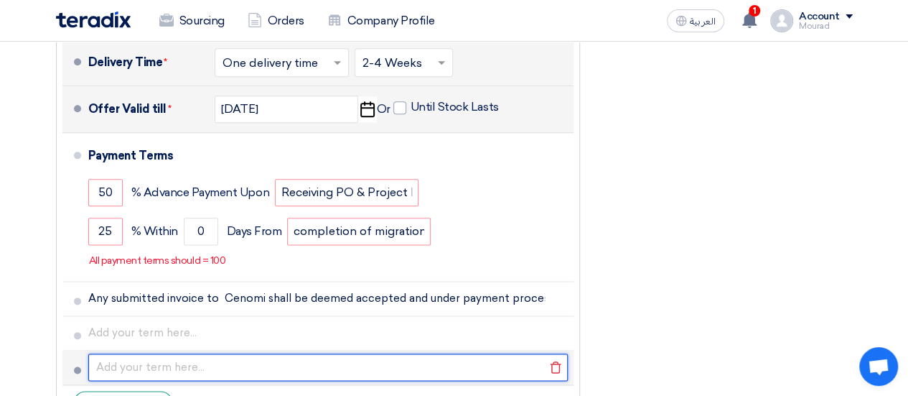
click at [126, 365] on input "text" at bounding box center [328, 366] width 480 height 27
paste input "Expense Expenses incurred by The Cloudors due to performing activities outside …"
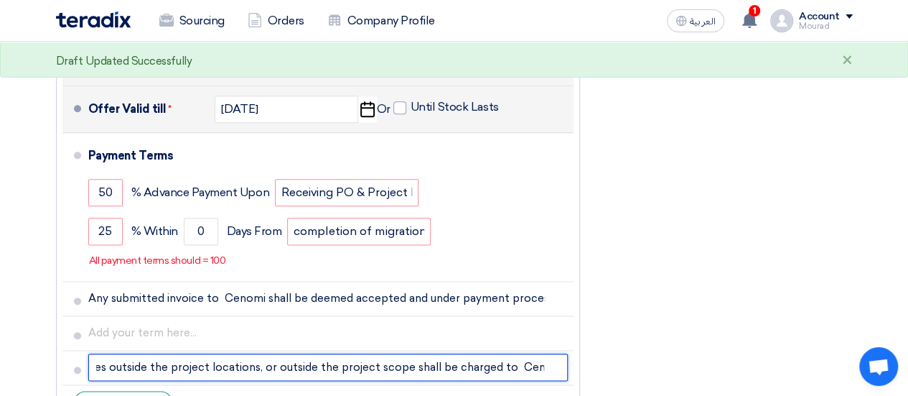
scroll to position [0, 370]
type input "Expense Expenses incurred by The Cloudors due to performing activities outside …"
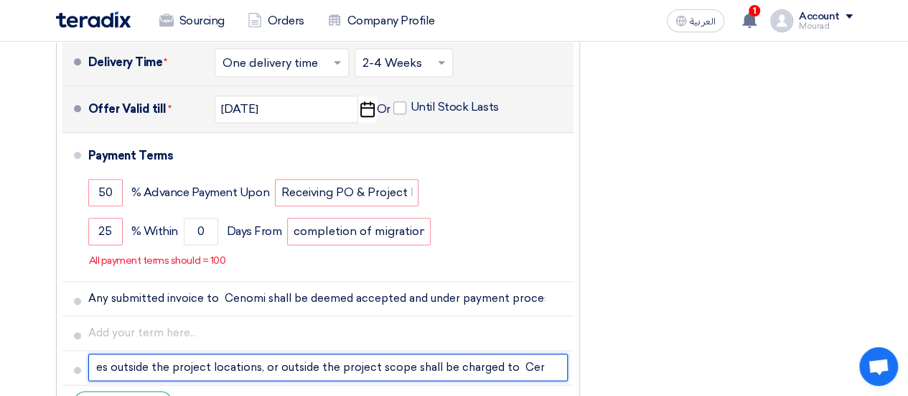
scroll to position [0, 0]
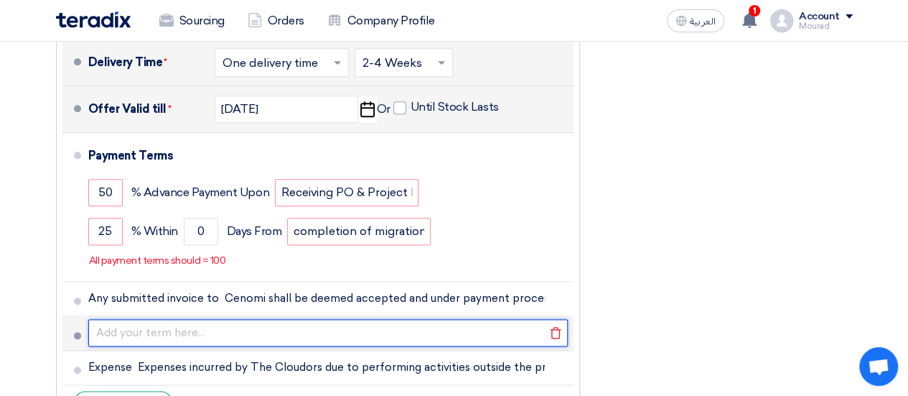
click at [238, 331] on input "text" at bounding box center [328, 332] width 480 height 27
paste input "Payment Period Immediate from invoice date."
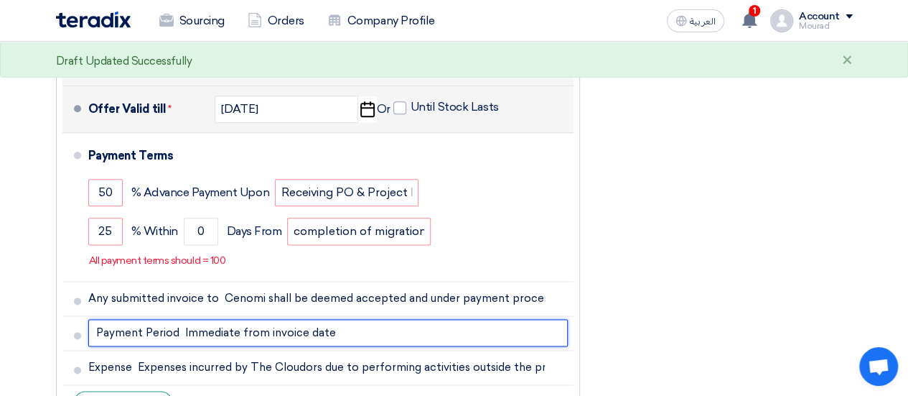
type input "Payment Period Immediate from invoice date"
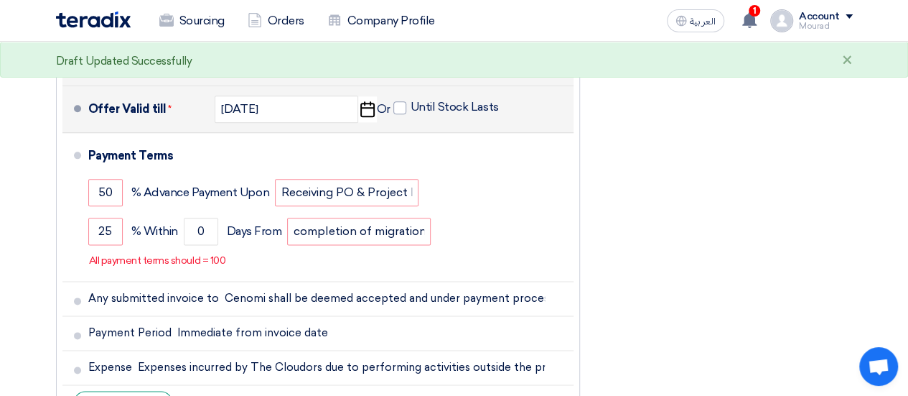
click at [675, 273] on div "Financial Offer Summary Subtotal [GEOGRAPHIC_DATA] (SAR) 76,500 Taxes Draft" at bounding box center [727, 15] width 273 height 836
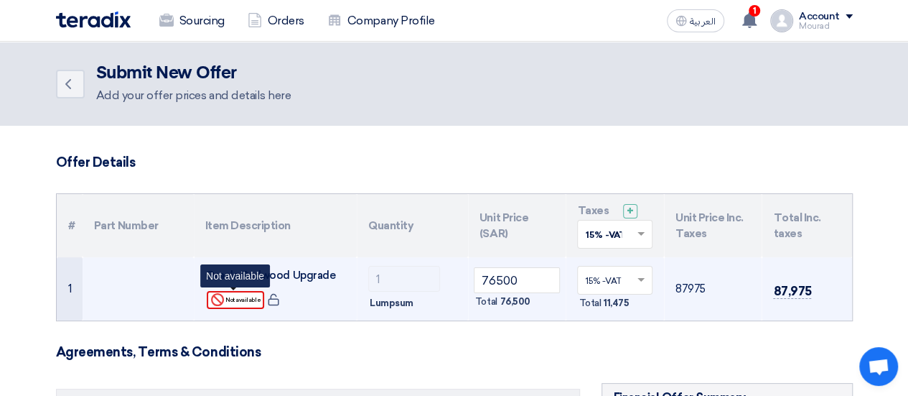
click at [245, 302] on div "Reject Not available" at bounding box center [235, 300] width 57 height 18
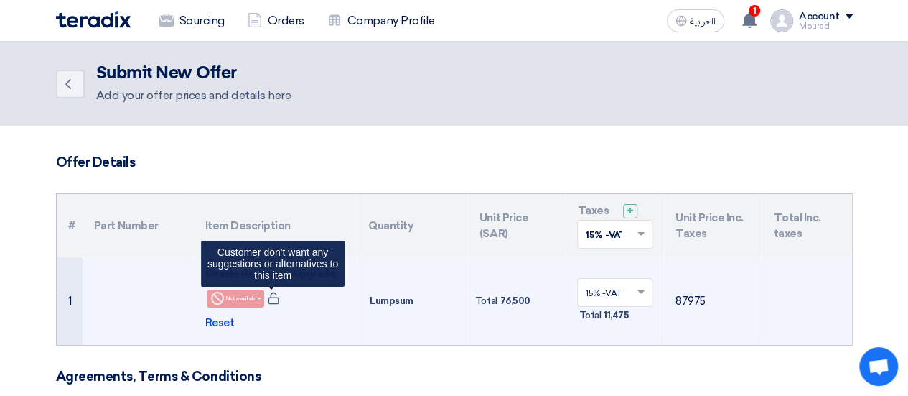
click at [268, 299] on use at bounding box center [273, 298] width 11 height 12
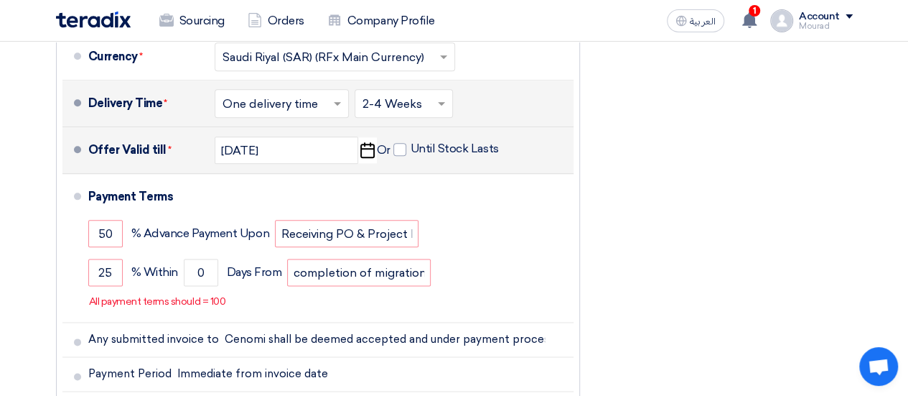
scroll to position [772, 0]
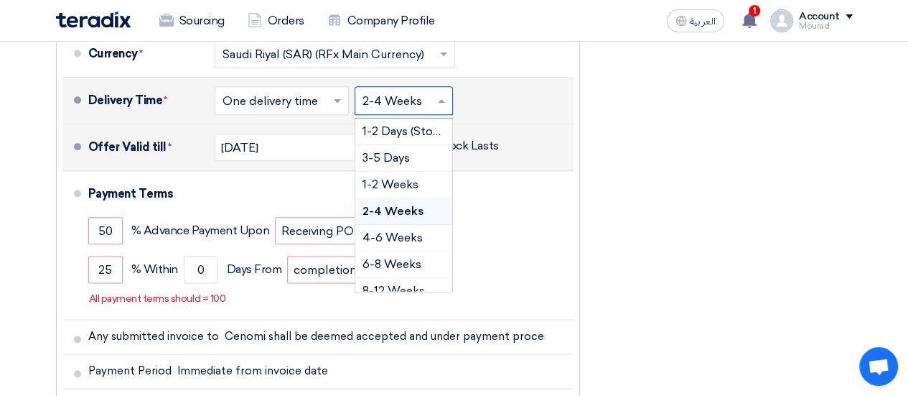
click at [419, 103] on input "text" at bounding box center [405, 102] width 84 height 21
click at [382, 233] on span "4-6 Weeks" at bounding box center [393, 237] width 60 height 14
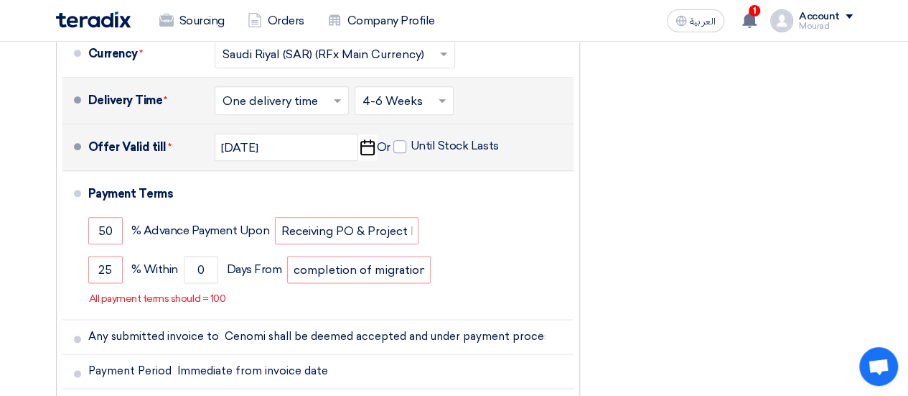
click at [689, 229] on div "Financial Offer Summary Subtotal [GEOGRAPHIC_DATA] (SAR) 0 Taxes [GEOGRAPHIC_DA…" at bounding box center [727, 53] width 273 height 836
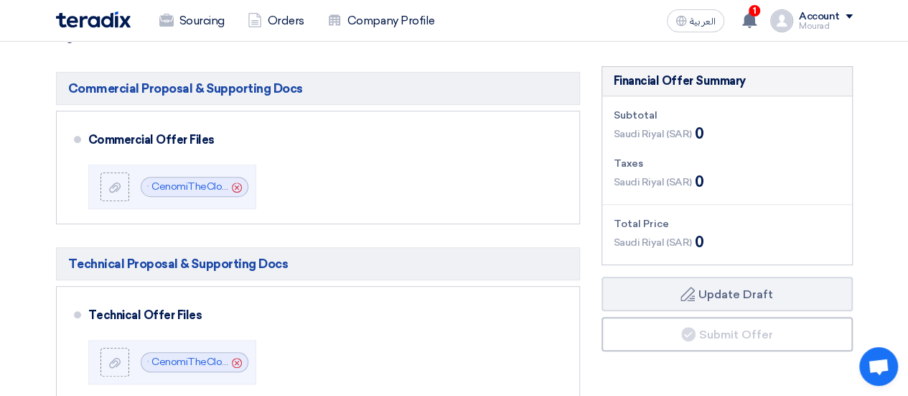
scroll to position [0, 0]
